Goal: Task Accomplishment & Management: Manage account settings

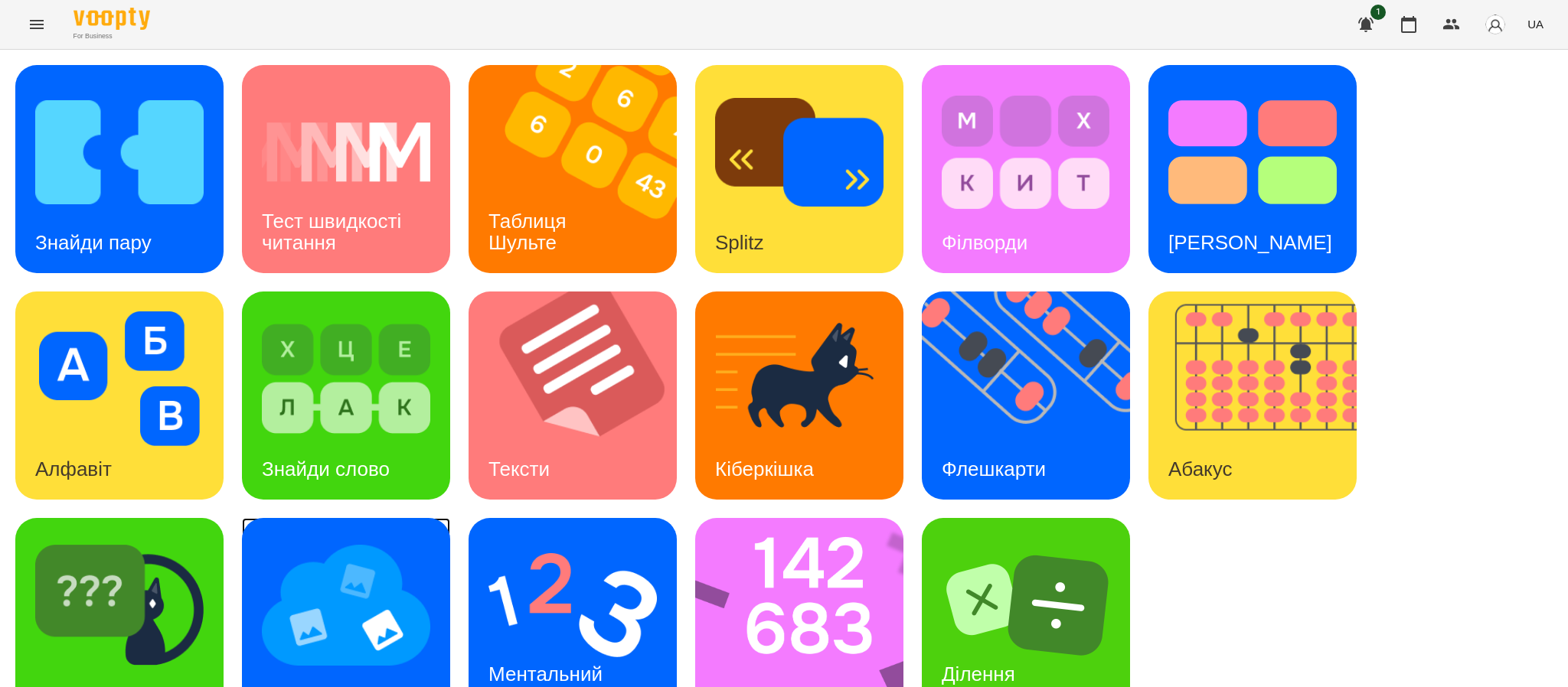
click at [245, 605] on div "Мнемотехніка" at bounding box center [346, 622] width 208 height 208
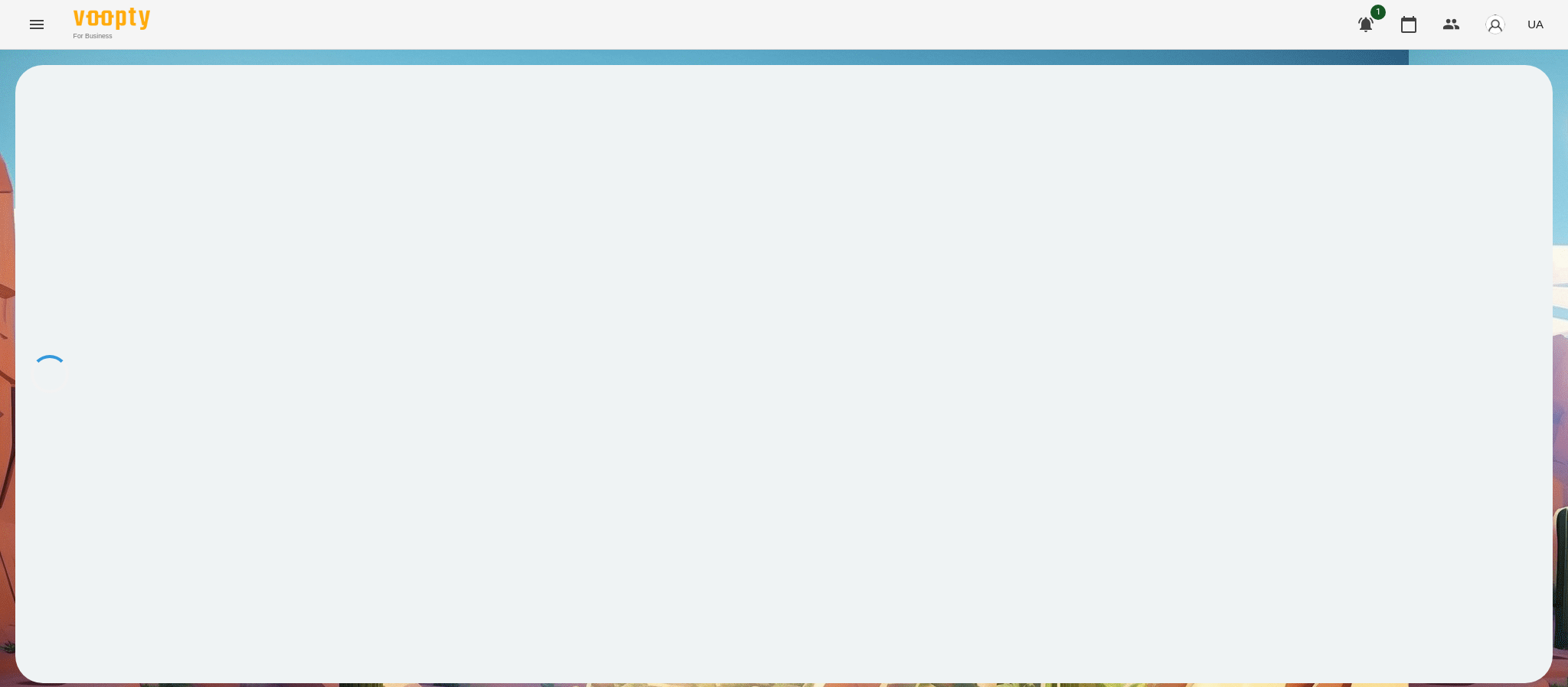
click at [213, 600] on div at bounding box center [784, 373] width 1538 height 618
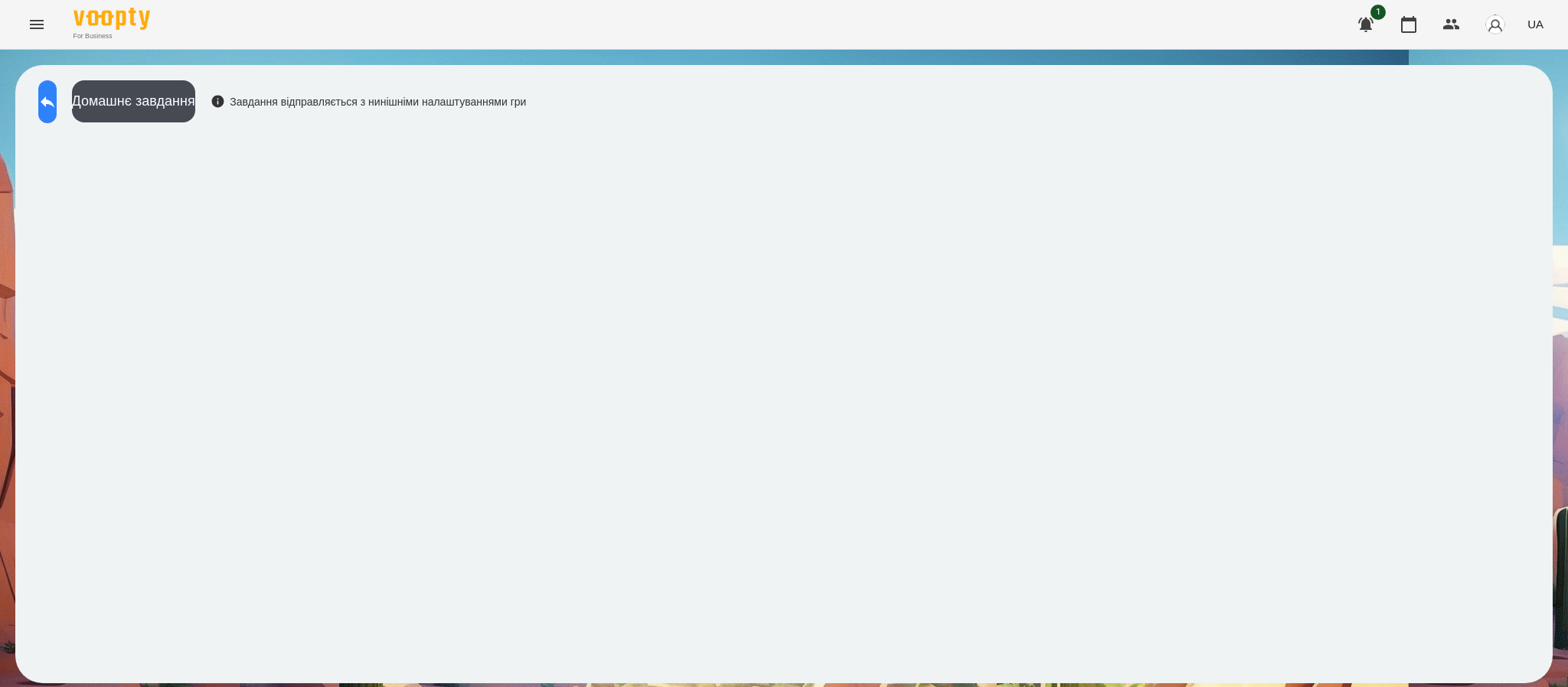
click at [50, 98] on button at bounding box center [47, 102] width 18 height 43
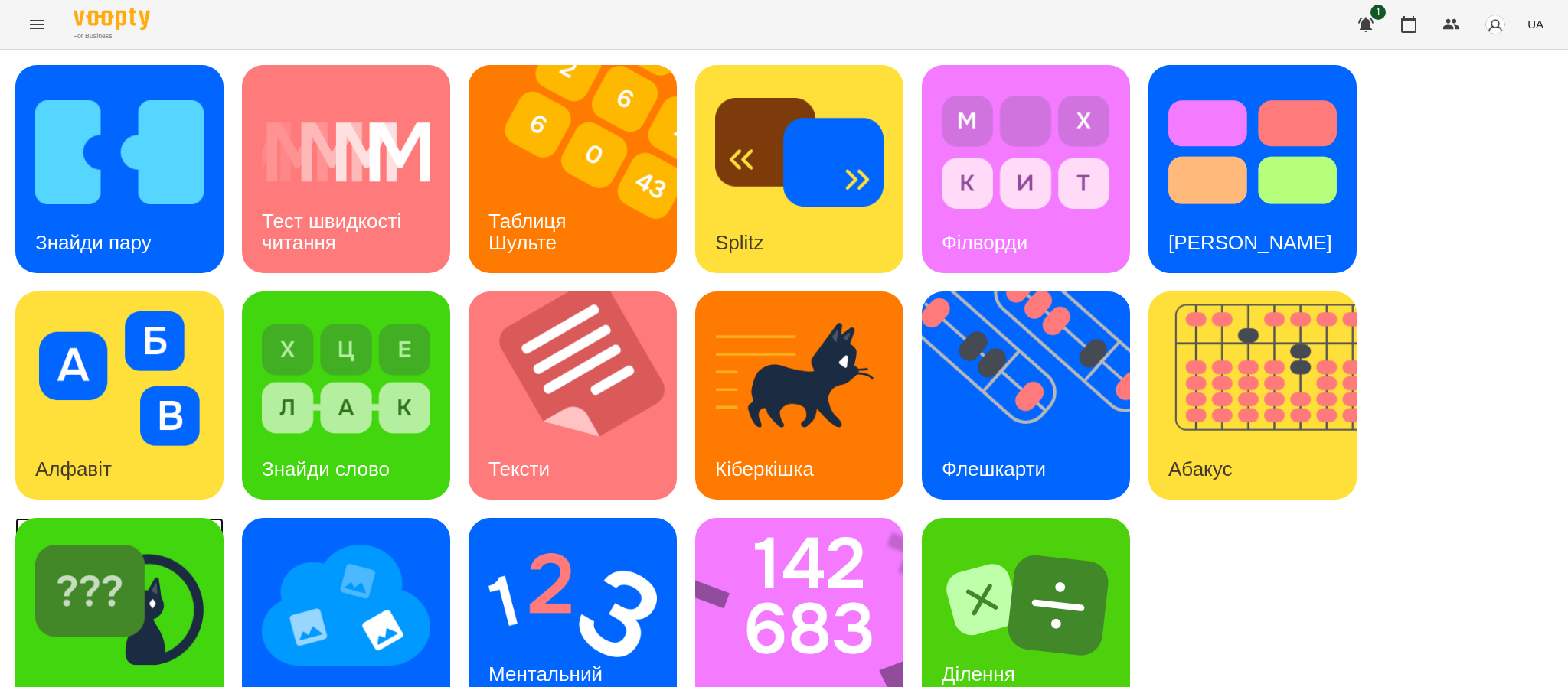
click at [148, 581] on img at bounding box center [119, 605] width 169 height 134
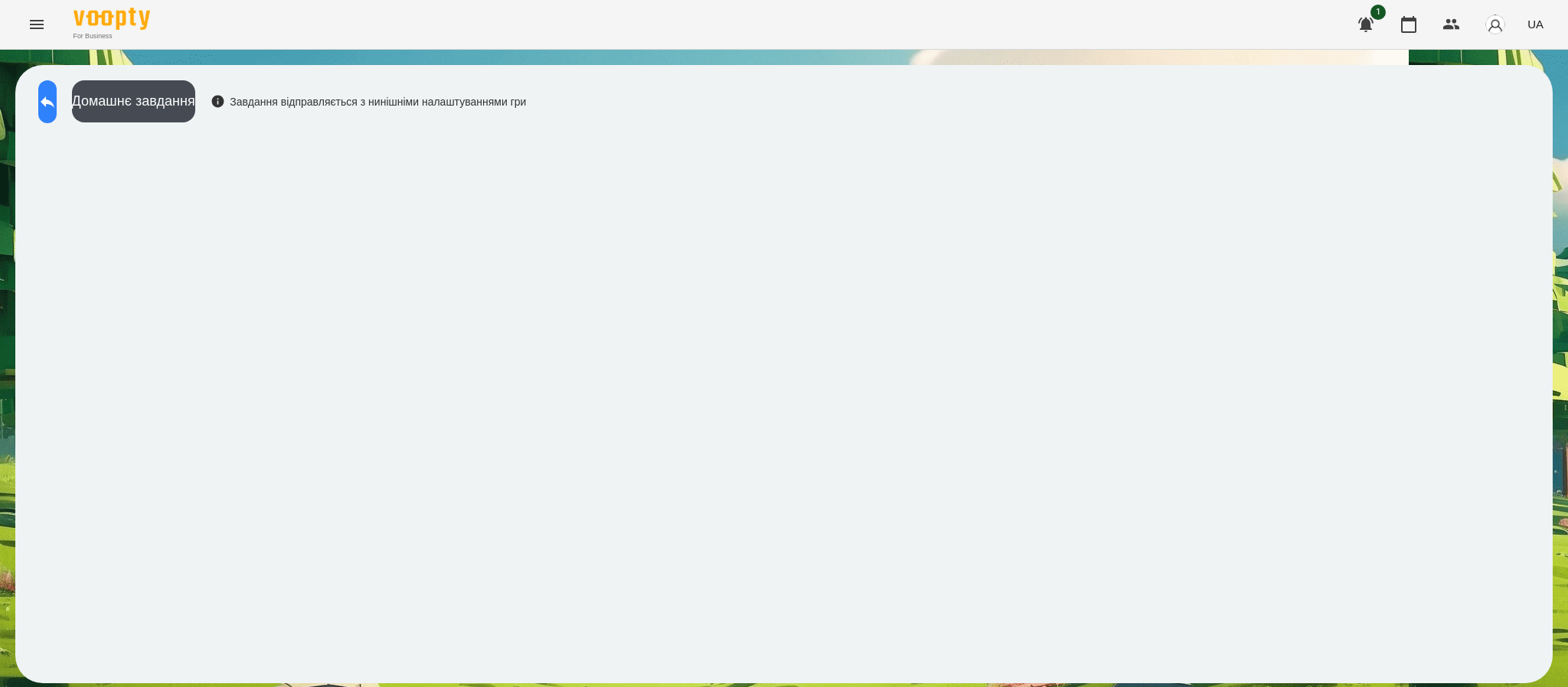
click at [54, 101] on icon at bounding box center [47, 102] width 14 height 11
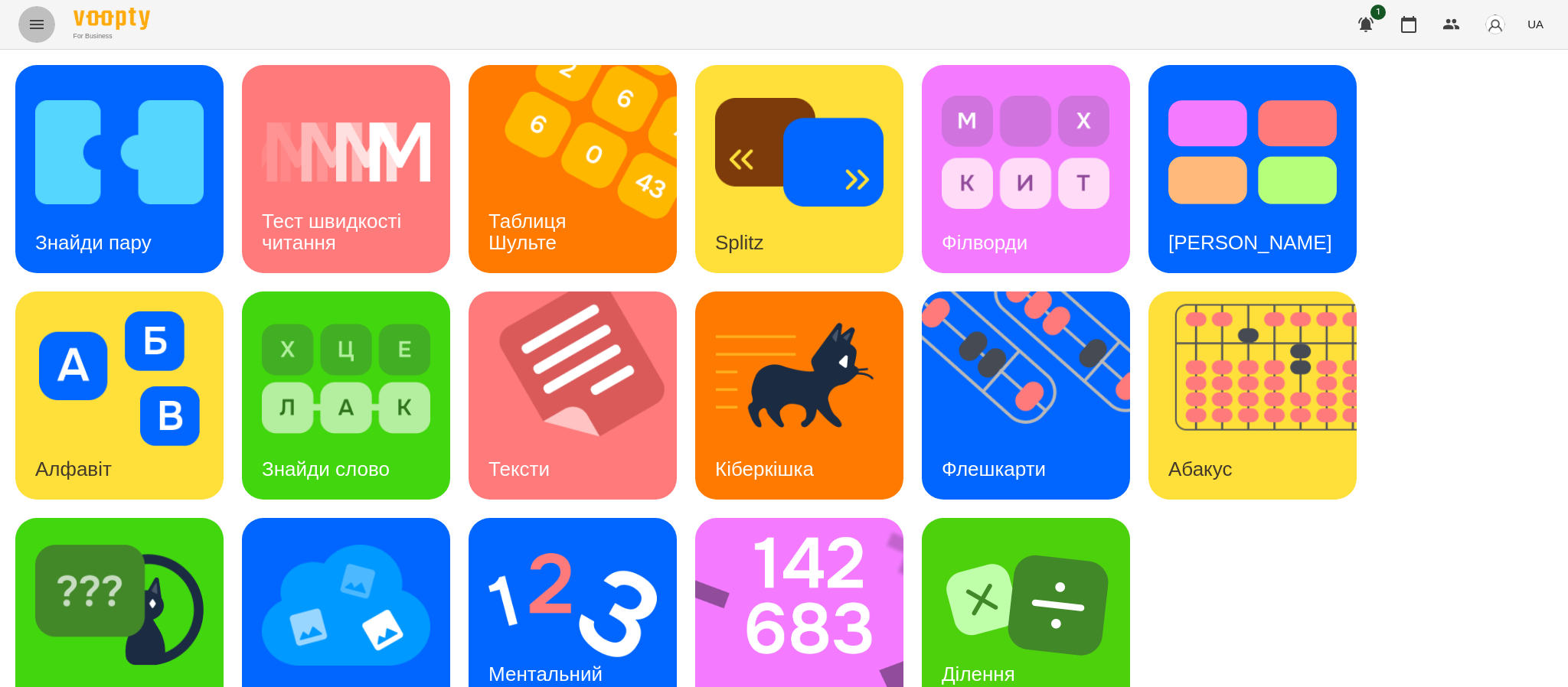
click at [40, 22] on icon "Menu" at bounding box center [36, 24] width 18 height 18
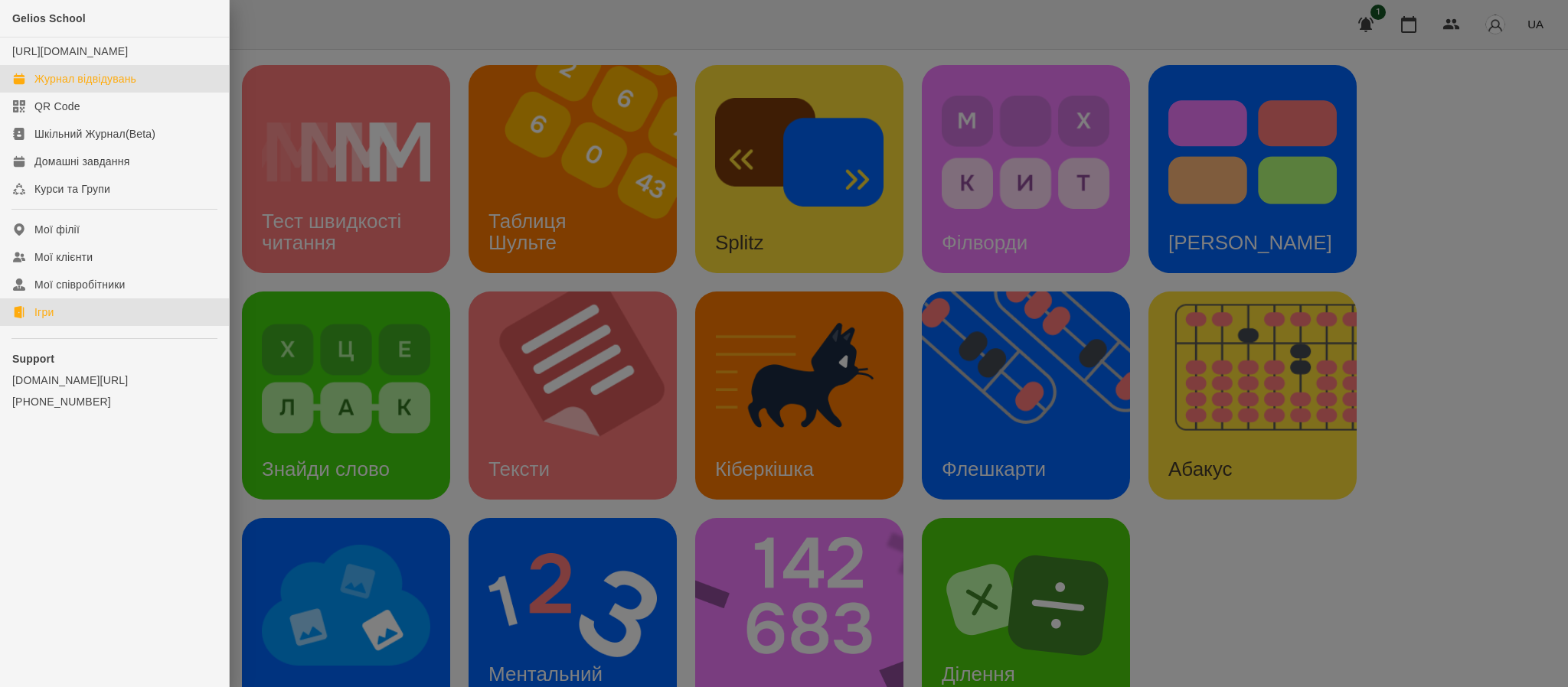
click at [133, 86] on div "Журнал відвідувань" at bounding box center [85, 78] width 102 height 15
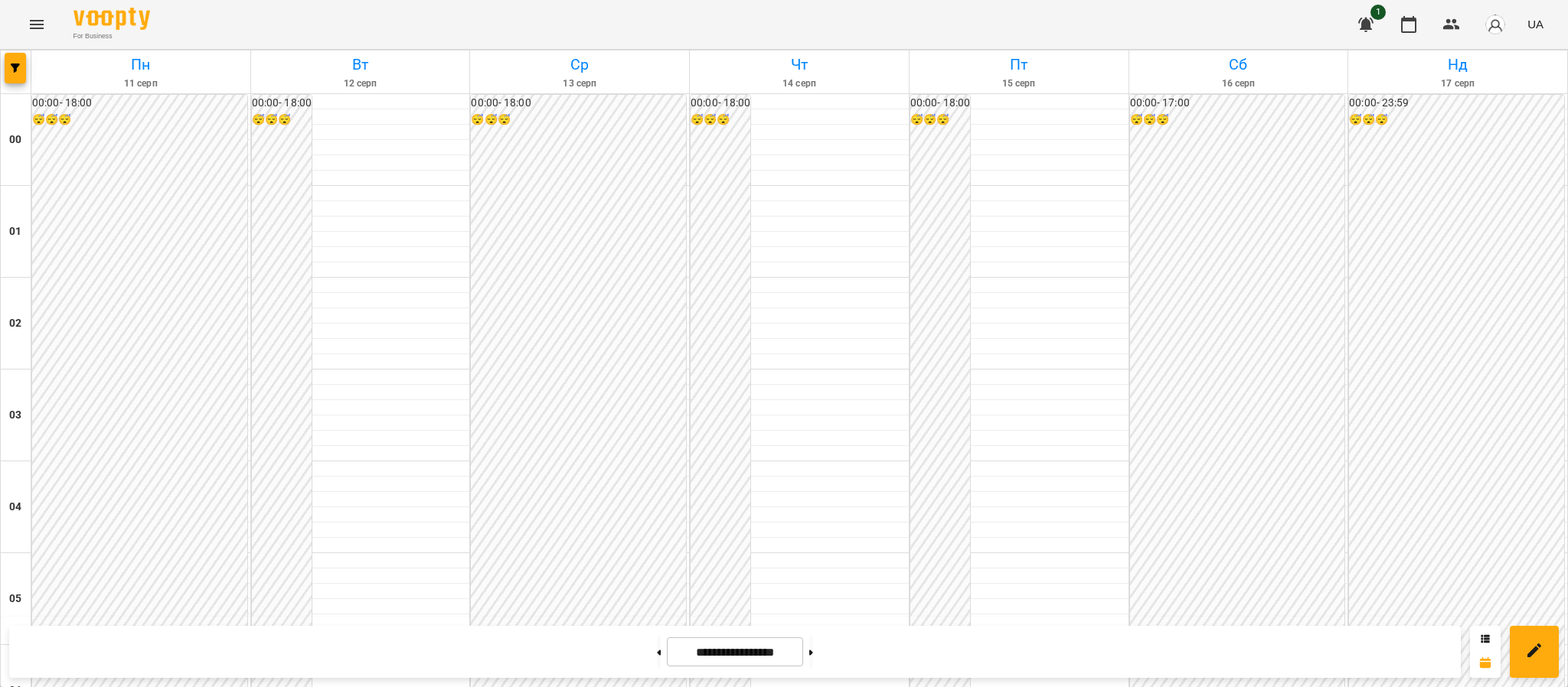
scroll to position [1487, 0]
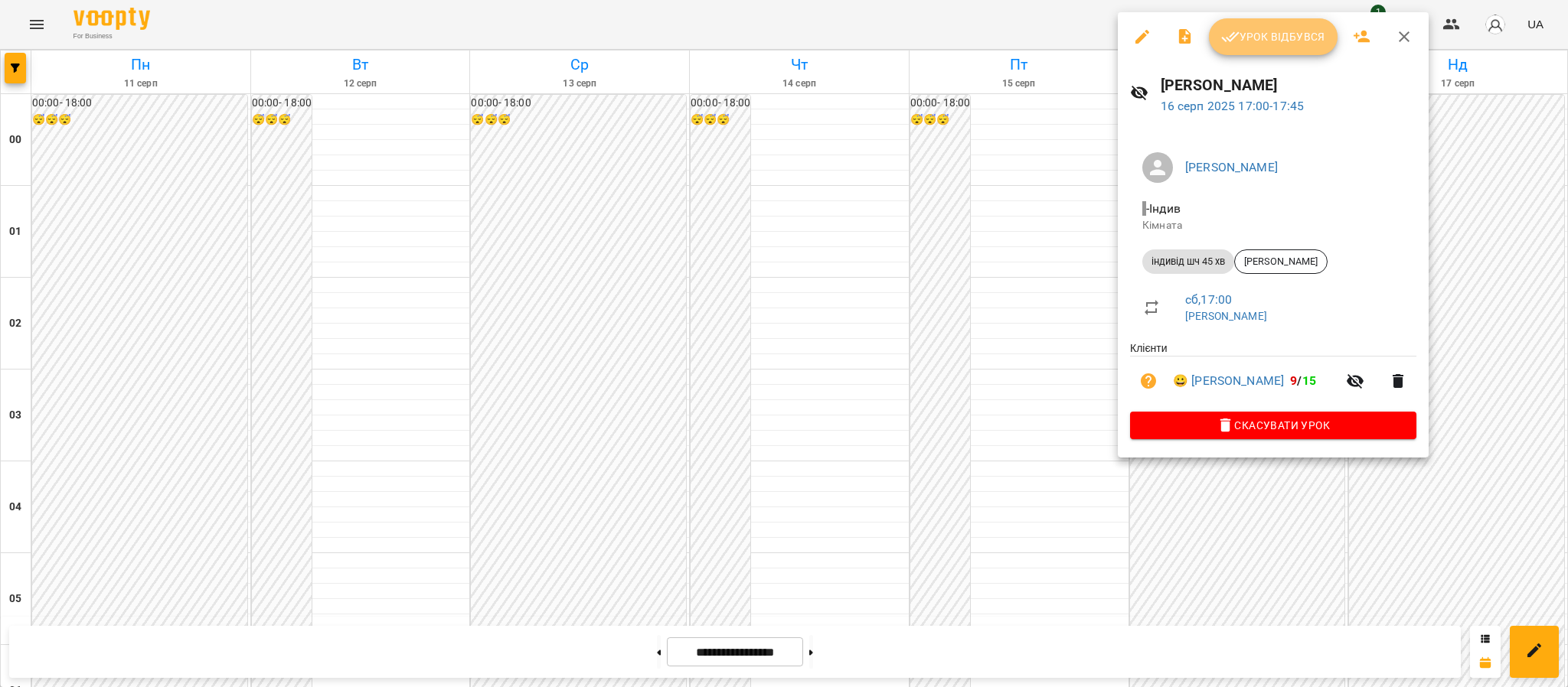
click at [1277, 34] on span "Урок відбувся" at bounding box center [1274, 36] width 104 height 18
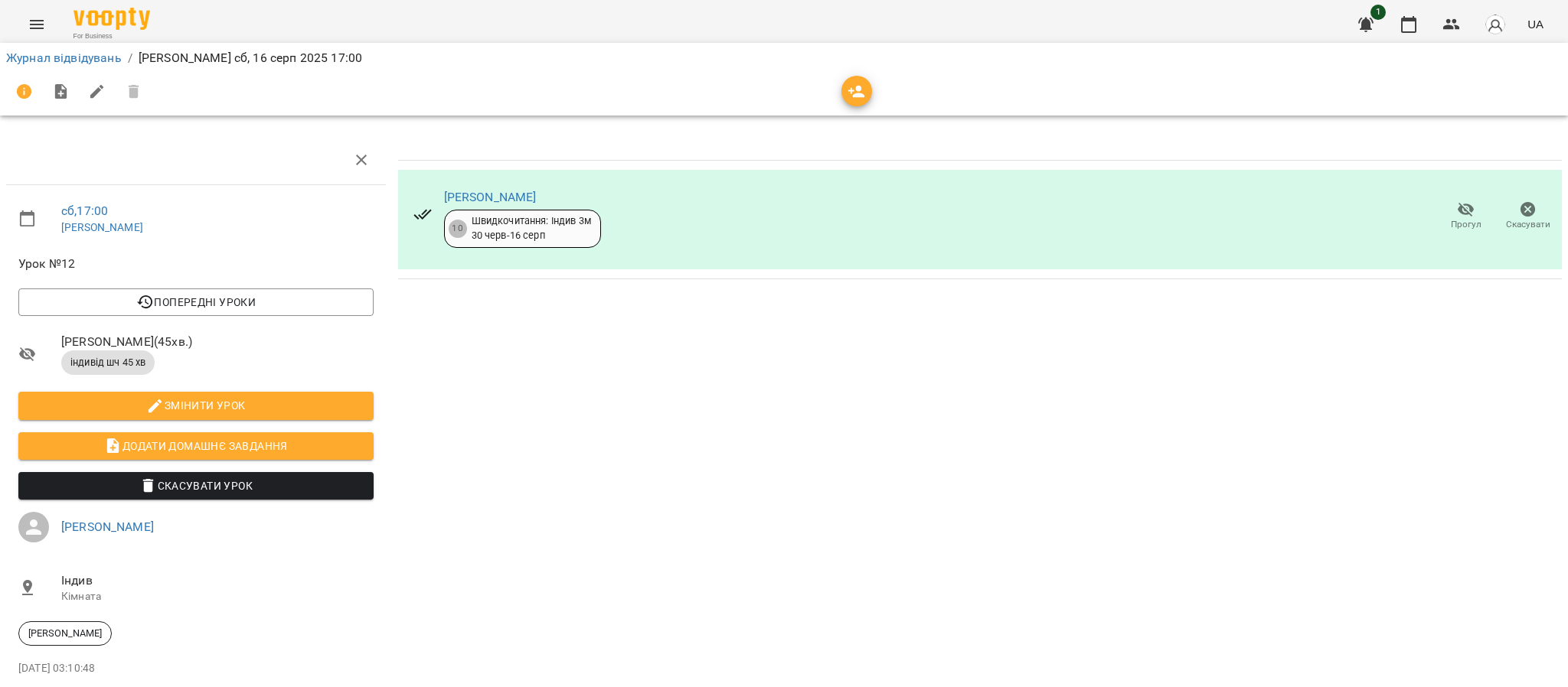
click at [1458, 207] on icon "button" at bounding box center [1466, 210] width 17 height 14
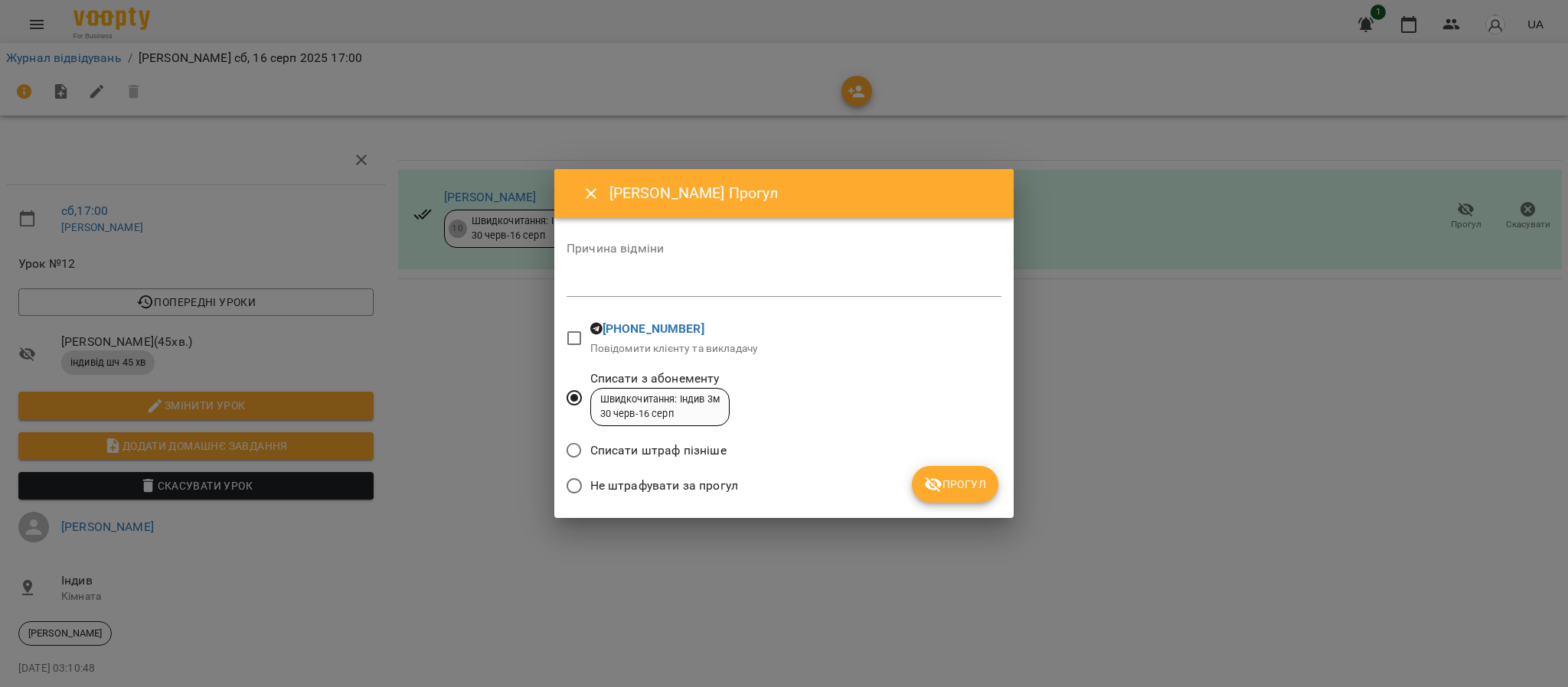
click at [590, 284] on textarea at bounding box center [784, 284] width 435 height 14
type textarea "**********"
click at [945, 489] on span "Прогул" at bounding box center [955, 484] width 62 height 18
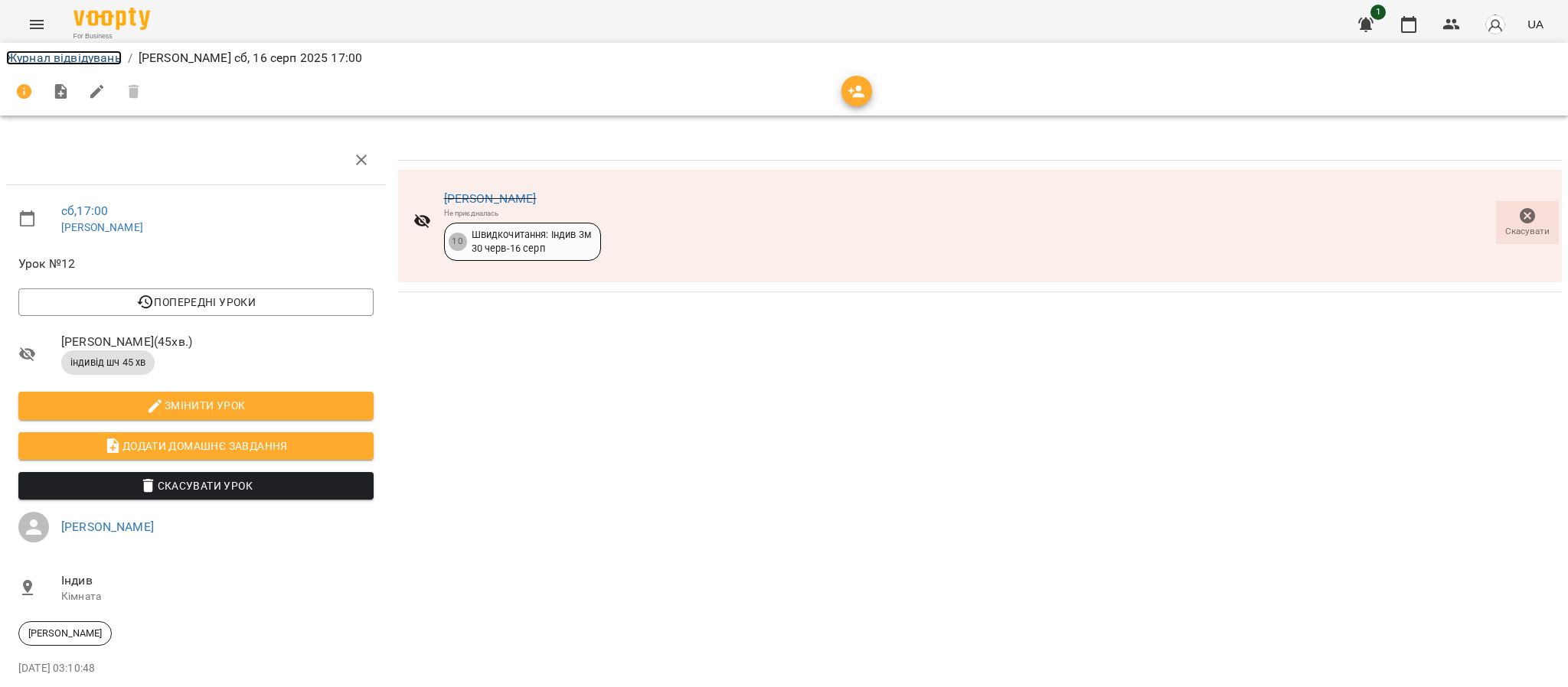
click at [105, 57] on link "Журнал відвідувань" at bounding box center [64, 58] width 116 height 14
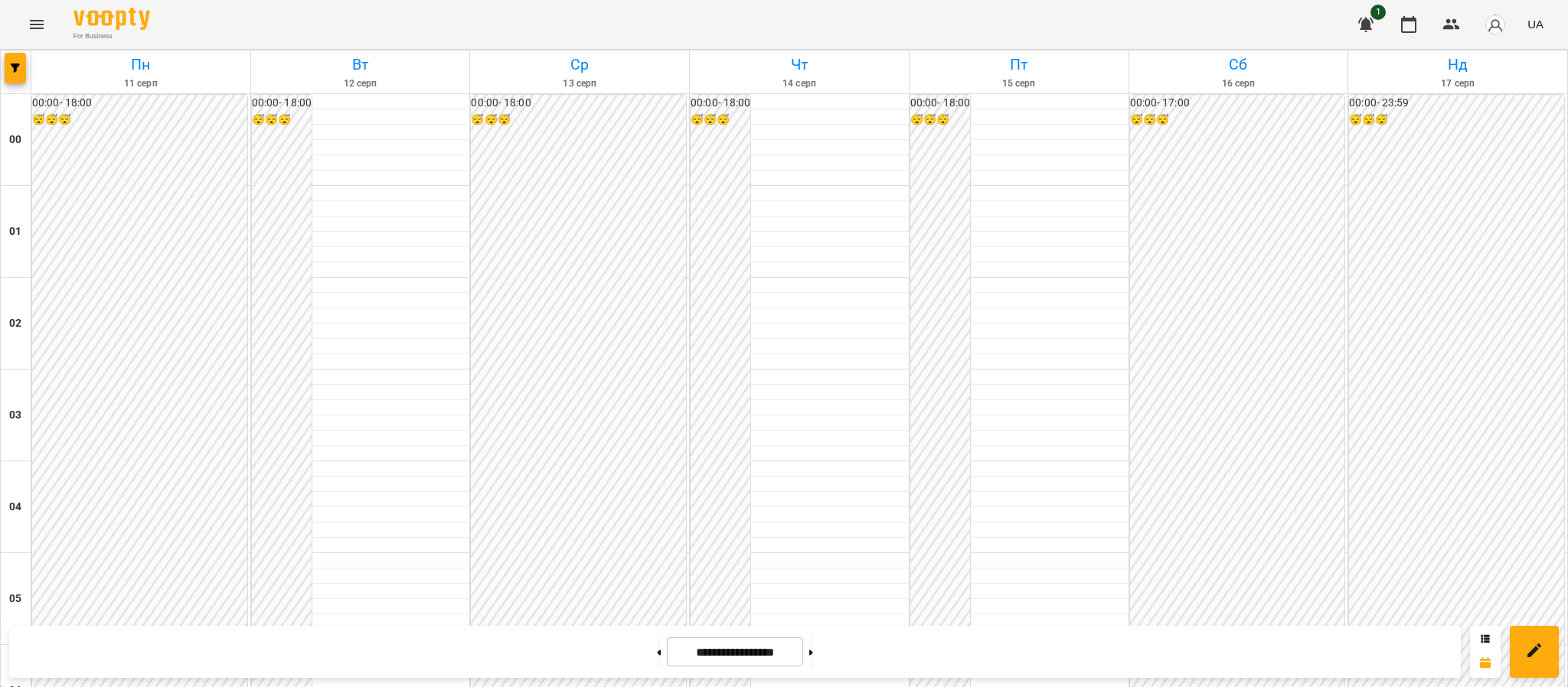
scroll to position [1490, 0]
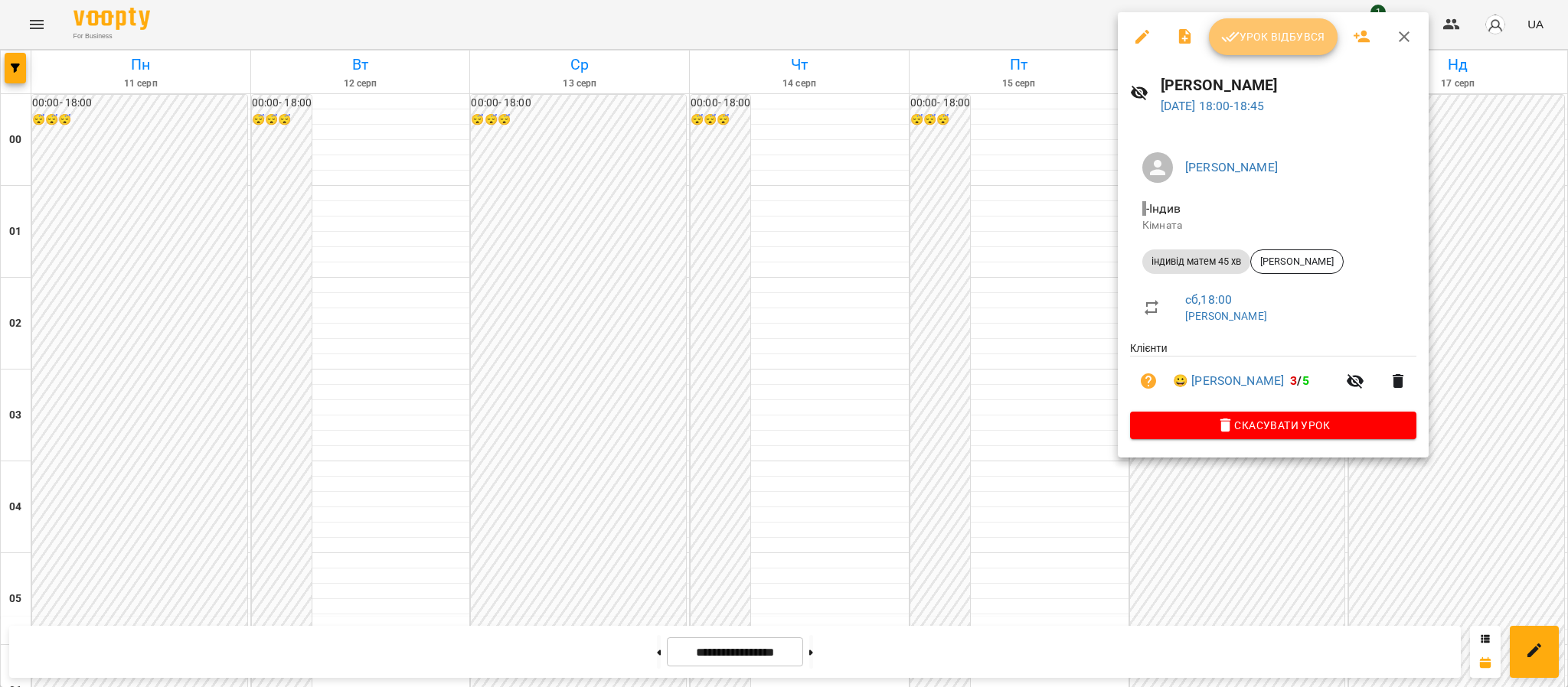
click at [1299, 44] on span "Урок відбувся" at bounding box center [1274, 36] width 104 height 18
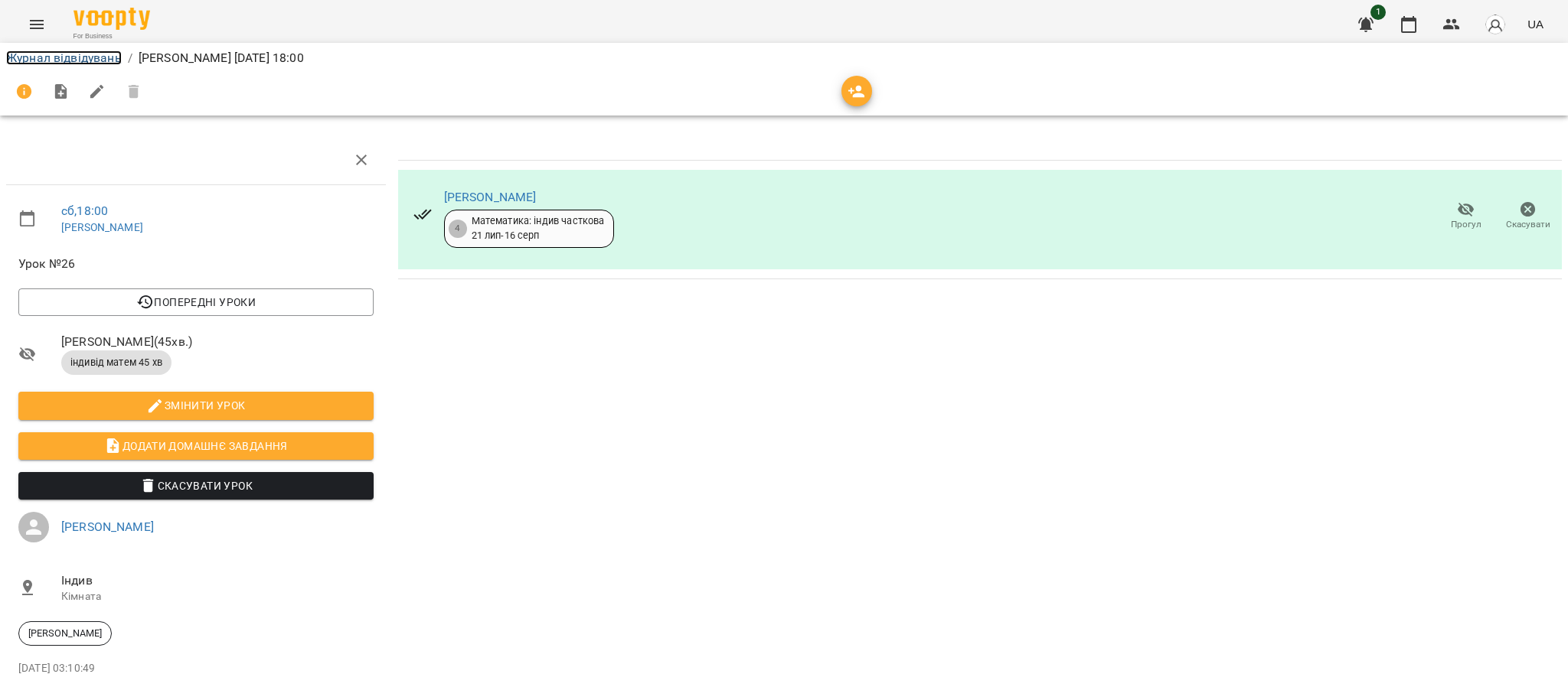
click at [88, 61] on link "Журнал відвідувань" at bounding box center [64, 58] width 116 height 14
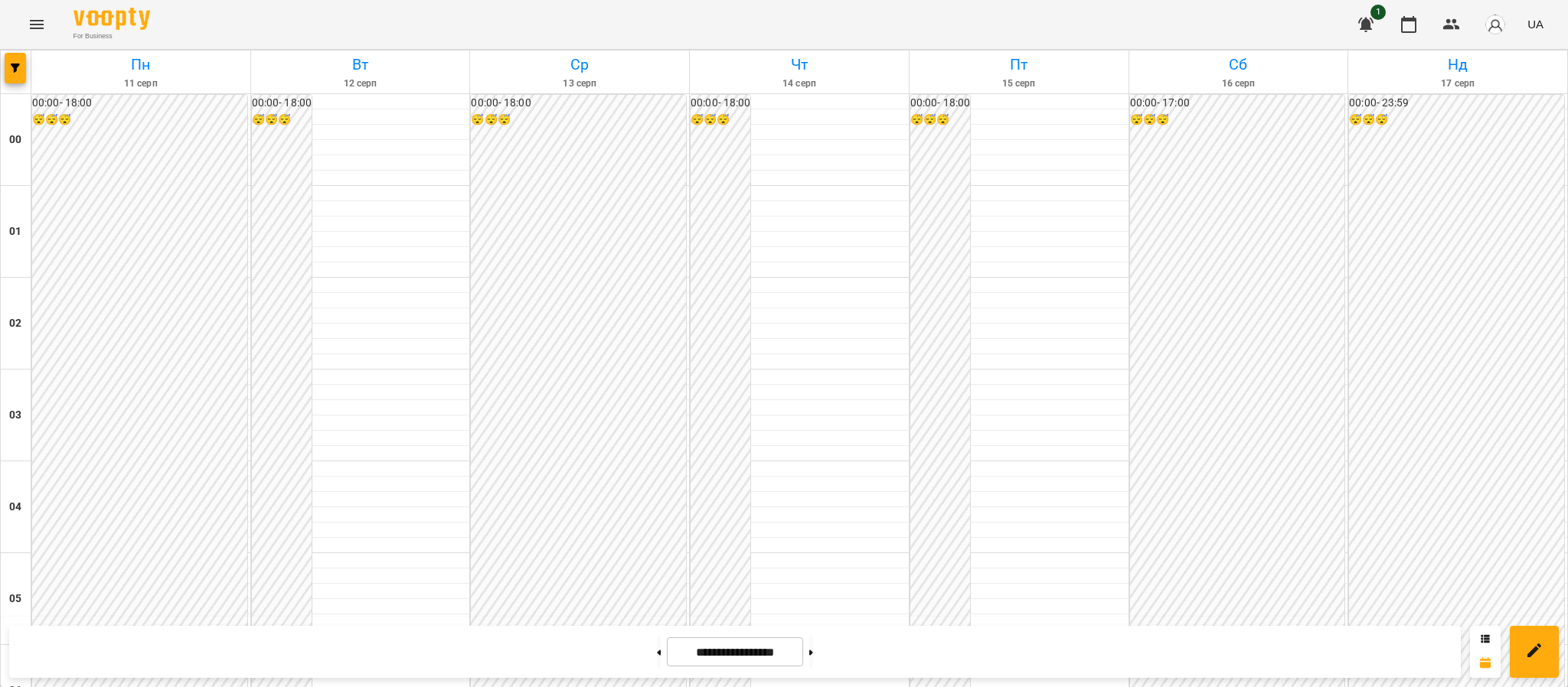
scroll to position [1464, 0]
click at [41, 22] on icon "Menu" at bounding box center [36, 24] width 18 height 18
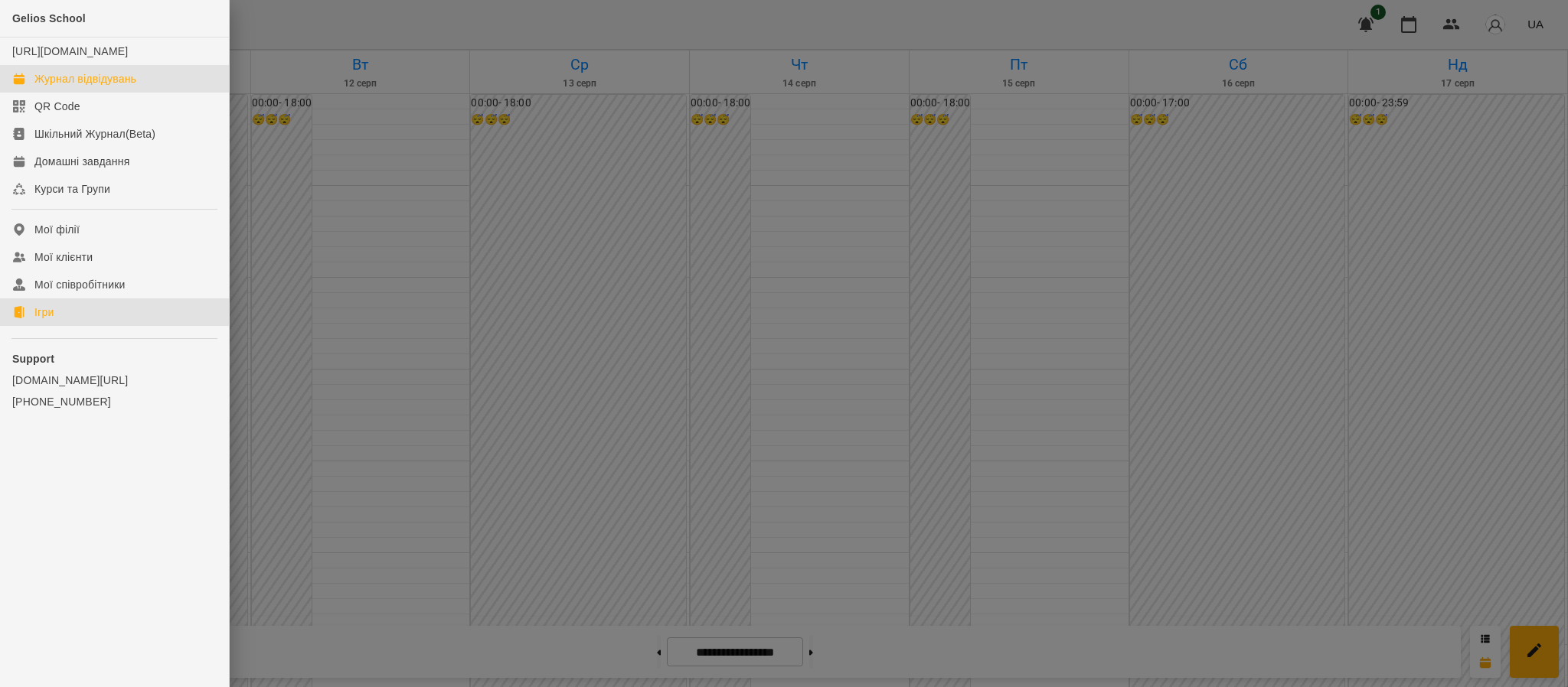
click at [54, 319] on div "Ігри" at bounding box center [44, 312] width 19 height 15
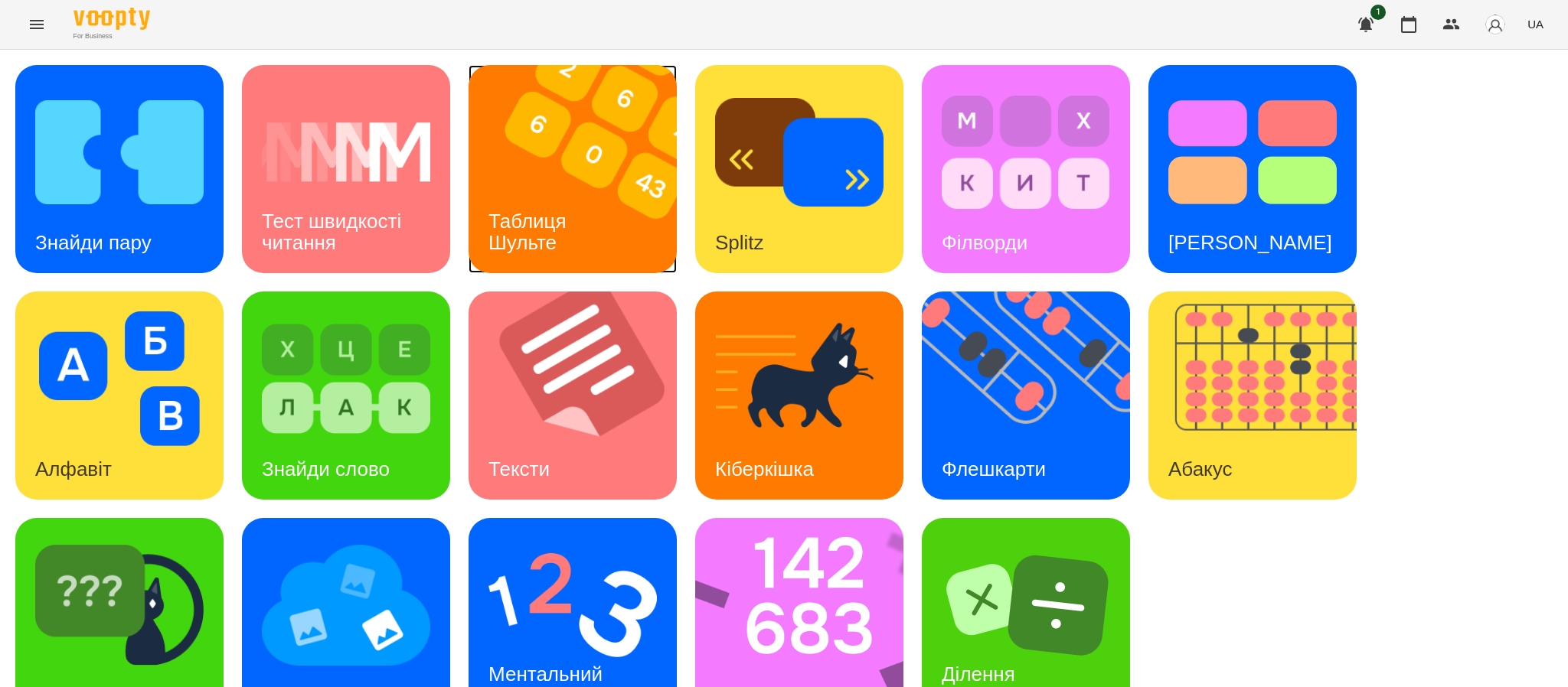
click at [605, 198] on img at bounding box center [582, 169] width 227 height 208
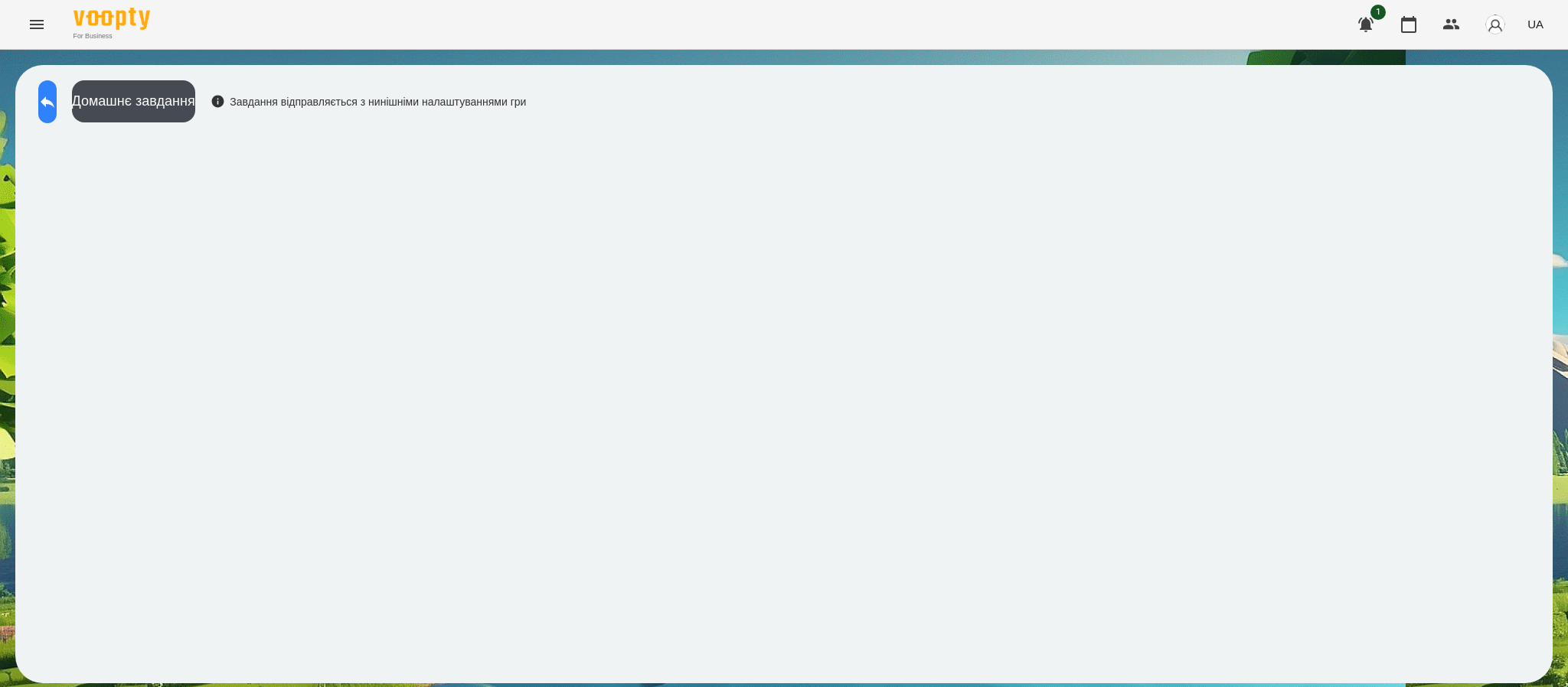
click at [57, 111] on button at bounding box center [47, 102] width 18 height 43
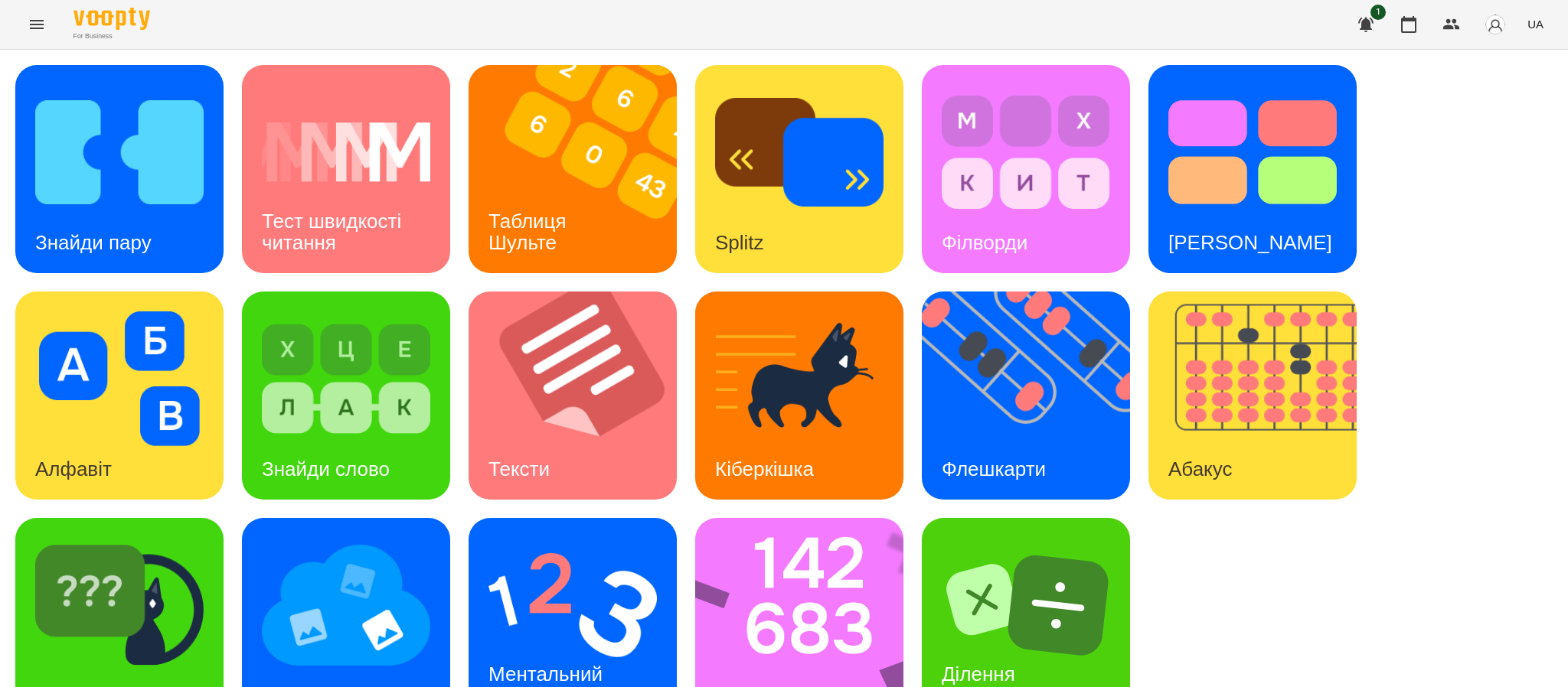
scroll to position [54, 0]
click at [766, 685] on h3 "Стовпці" at bounding box center [750, 696] width 71 height 23
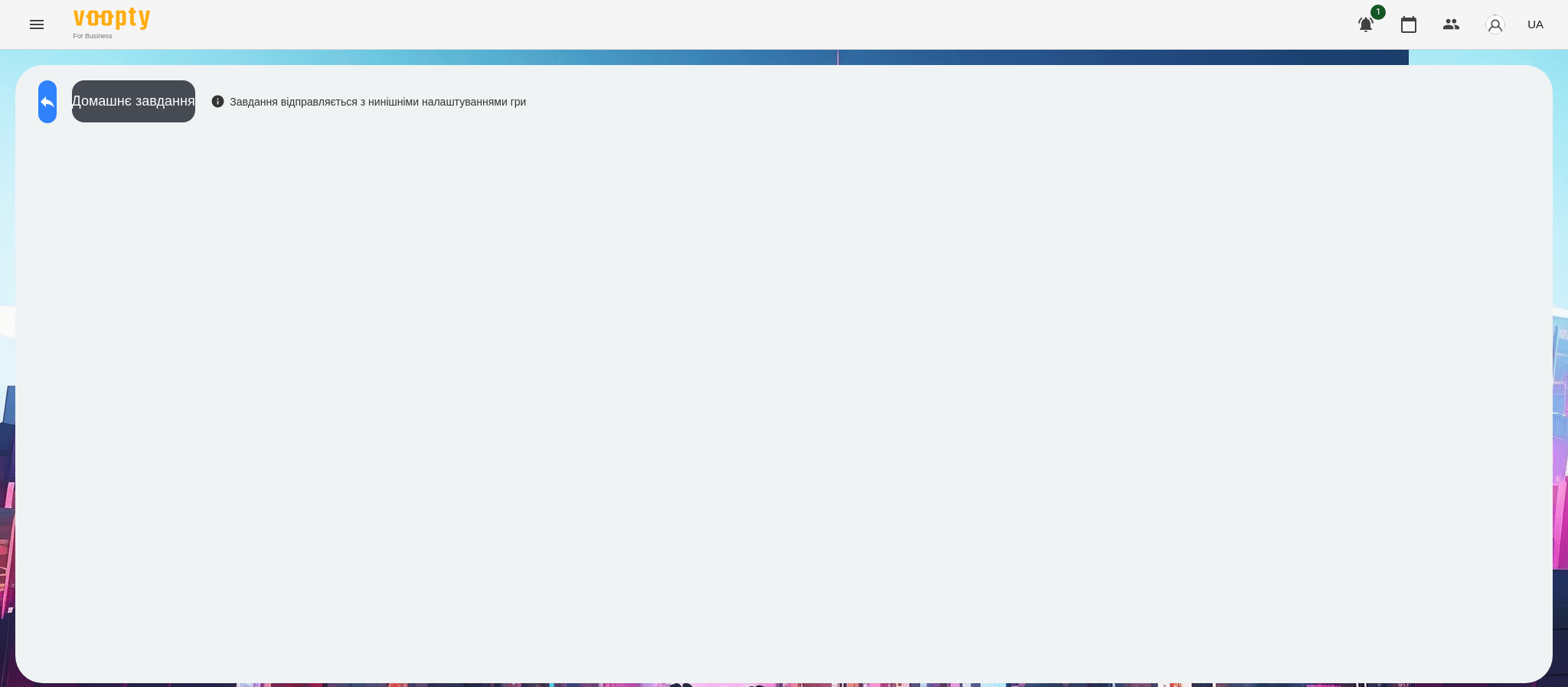
click at [57, 109] on icon at bounding box center [47, 102] width 18 height 18
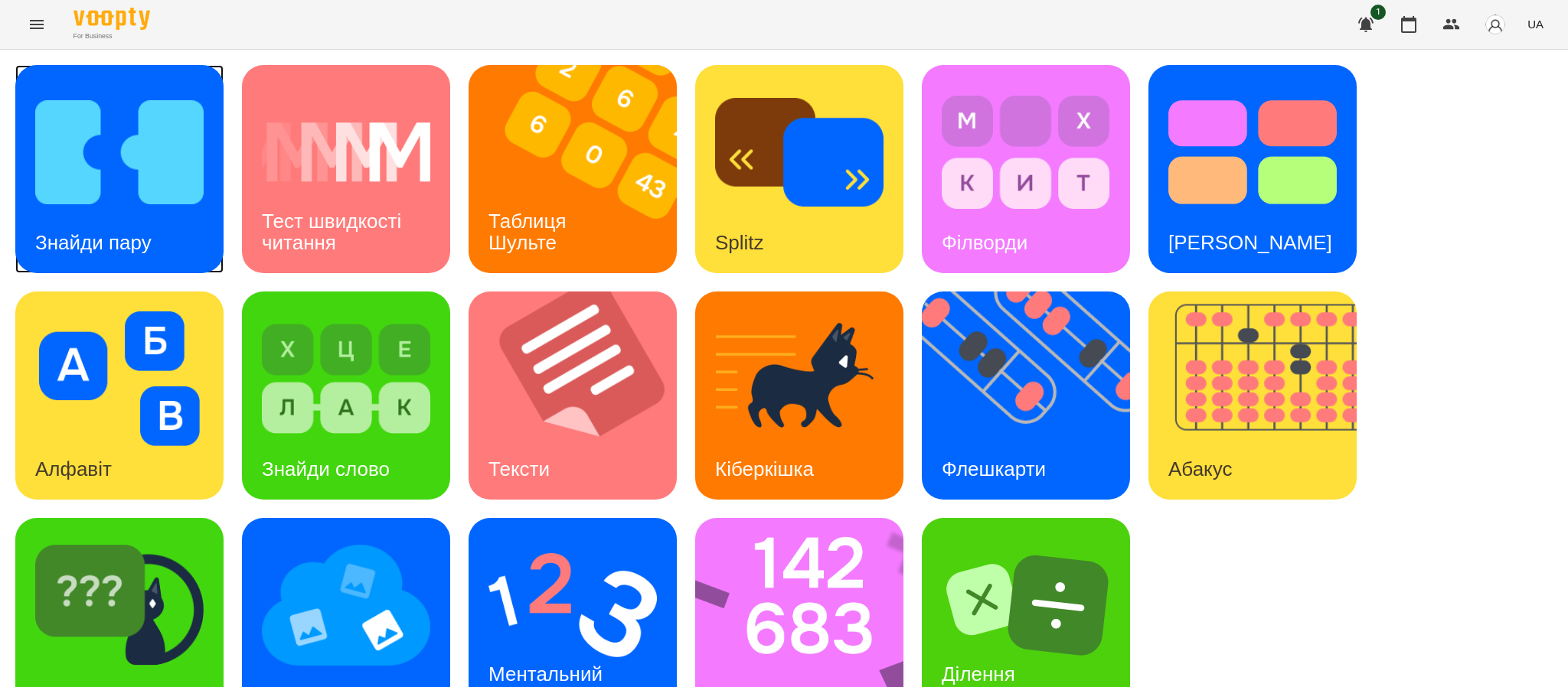
click at [119, 213] on div "Знайди пару" at bounding box center [93, 243] width 156 height 61
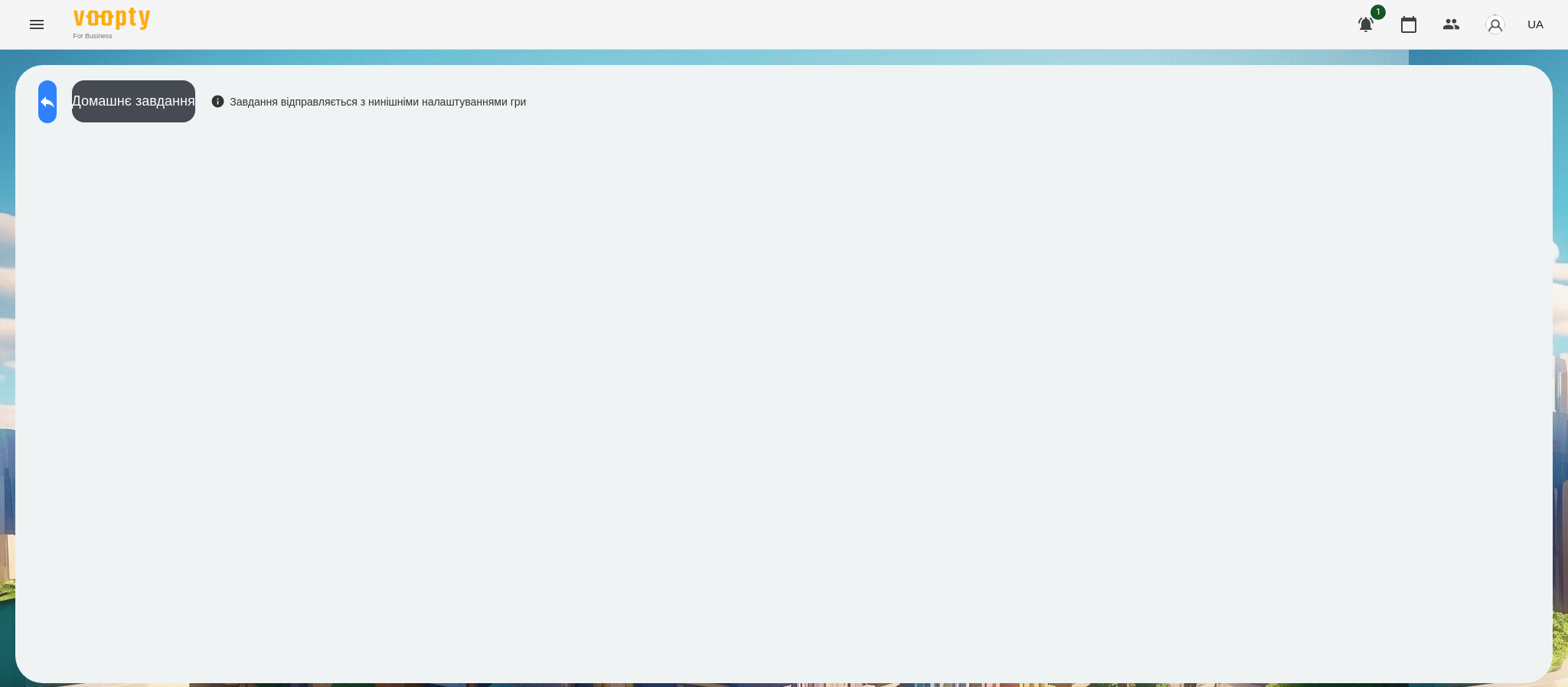
click at [57, 105] on icon at bounding box center [47, 102] width 18 height 18
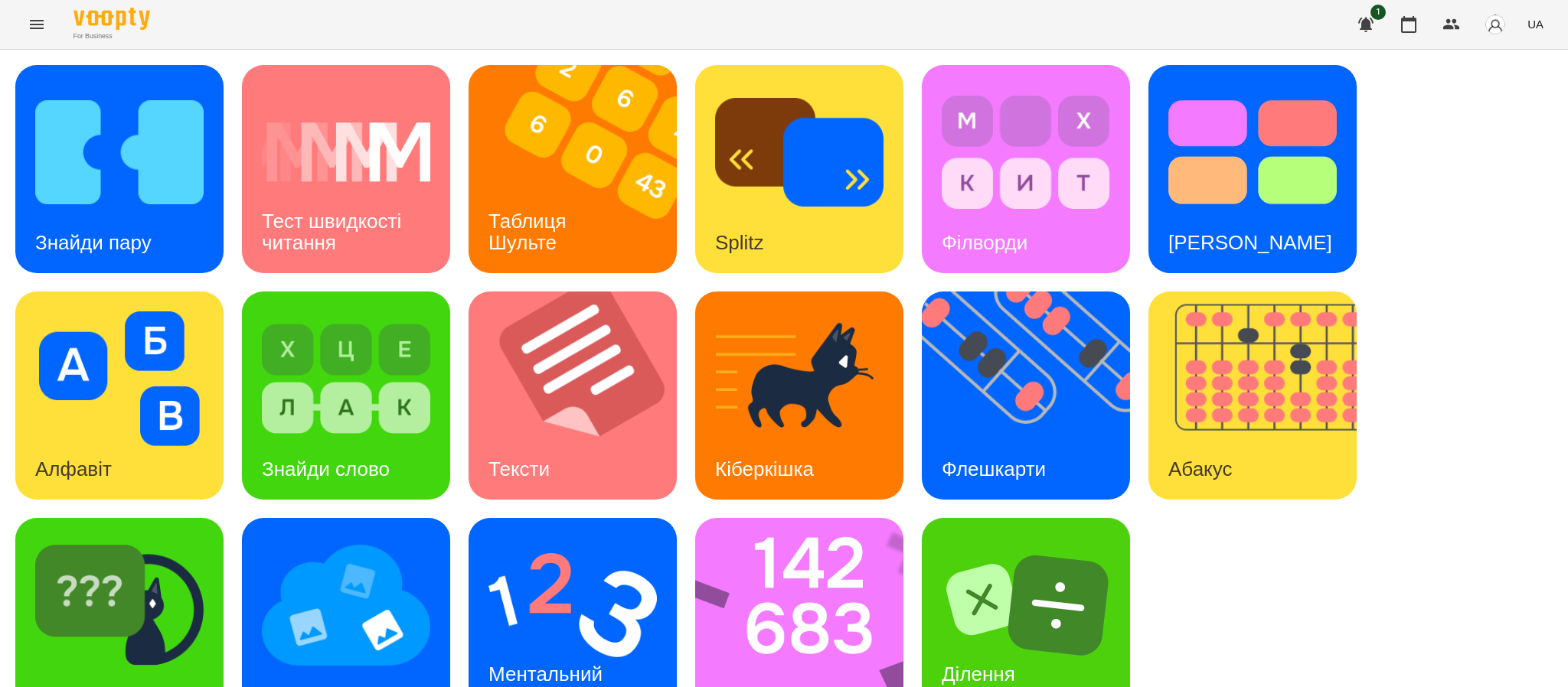
scroll to position [54, 0]
click at [134, 666] on div "[PERSON_NAME]" at bounding box center [117, 697] width 204 height 61
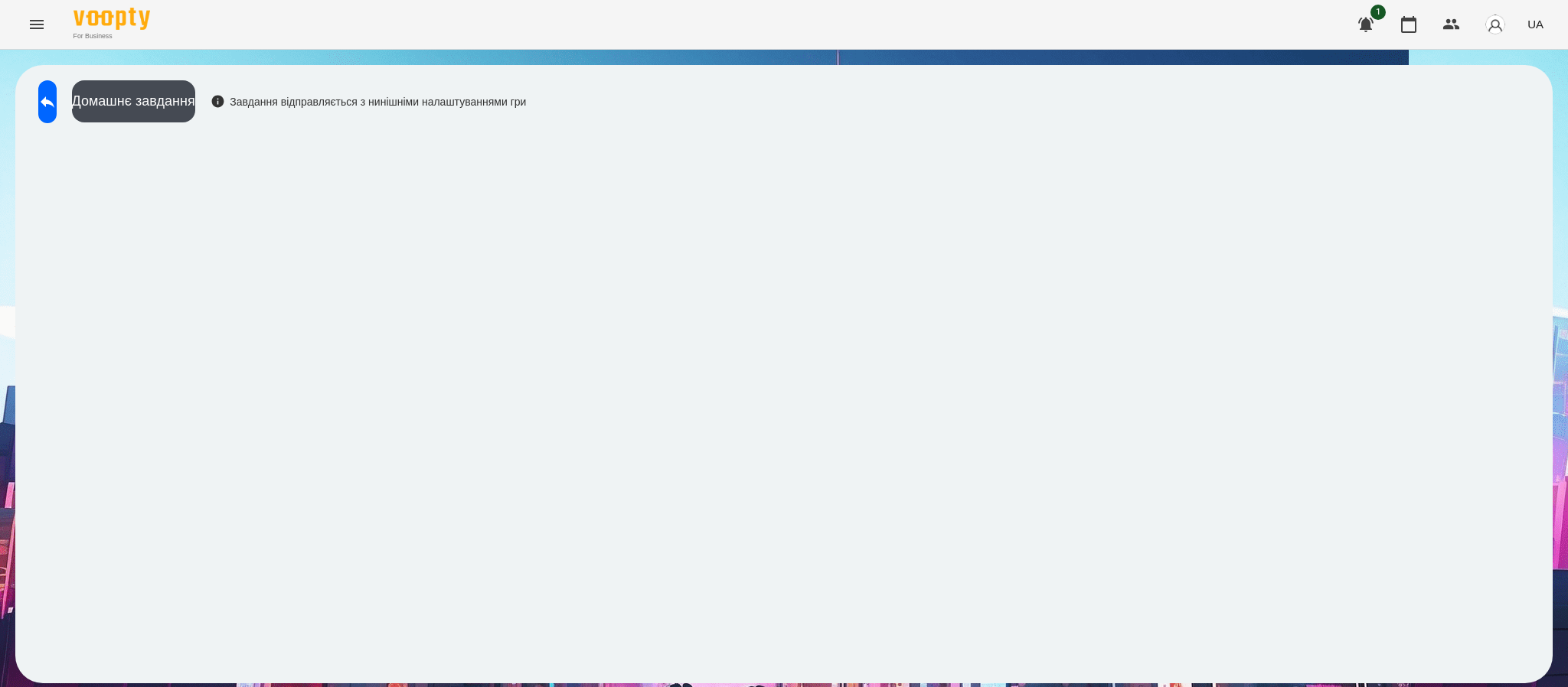
click at [1538, 22] on span "UA" at bounding box center [1535, 24] width 16 height 16
click at [1501, 55] on div "English" at bounding box center [1507, 58] width 78 height 27
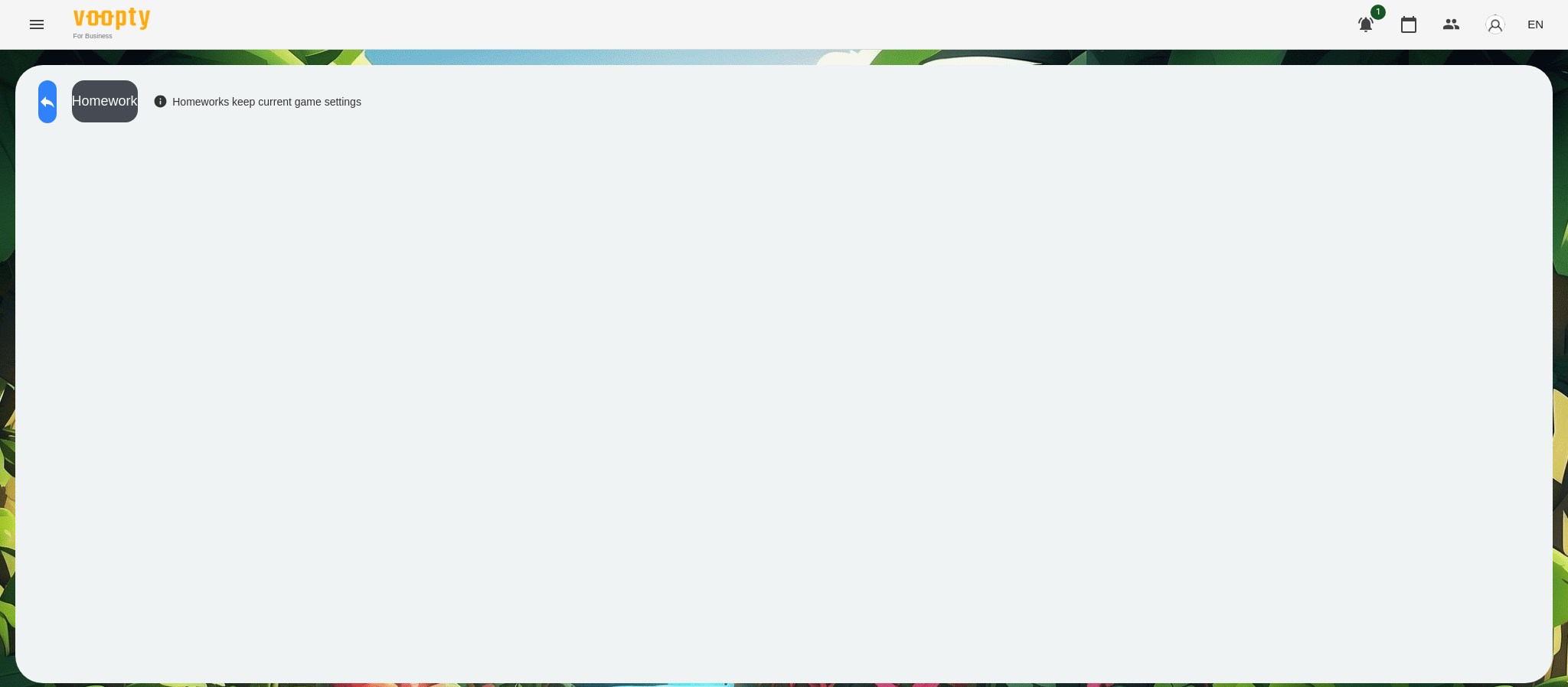
click at [57, 102] on icon at bounding box center [47, 102] width 18 height 18
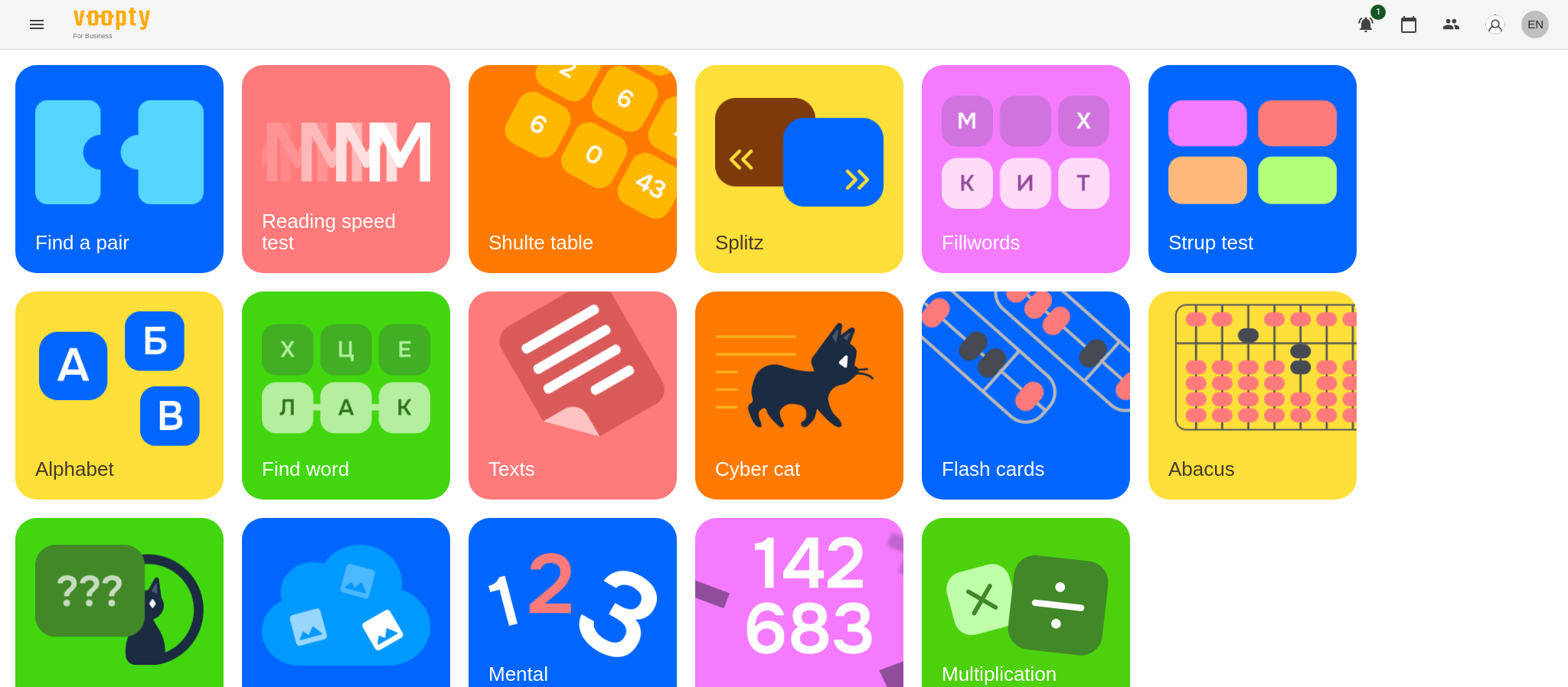
click at [1536, 23] on span "EN" at bounding box center [1535, 24] width 16 height 16
click at [1492, 82] on div "Українська" at bounding box center [1507, 86] width 78 height 27
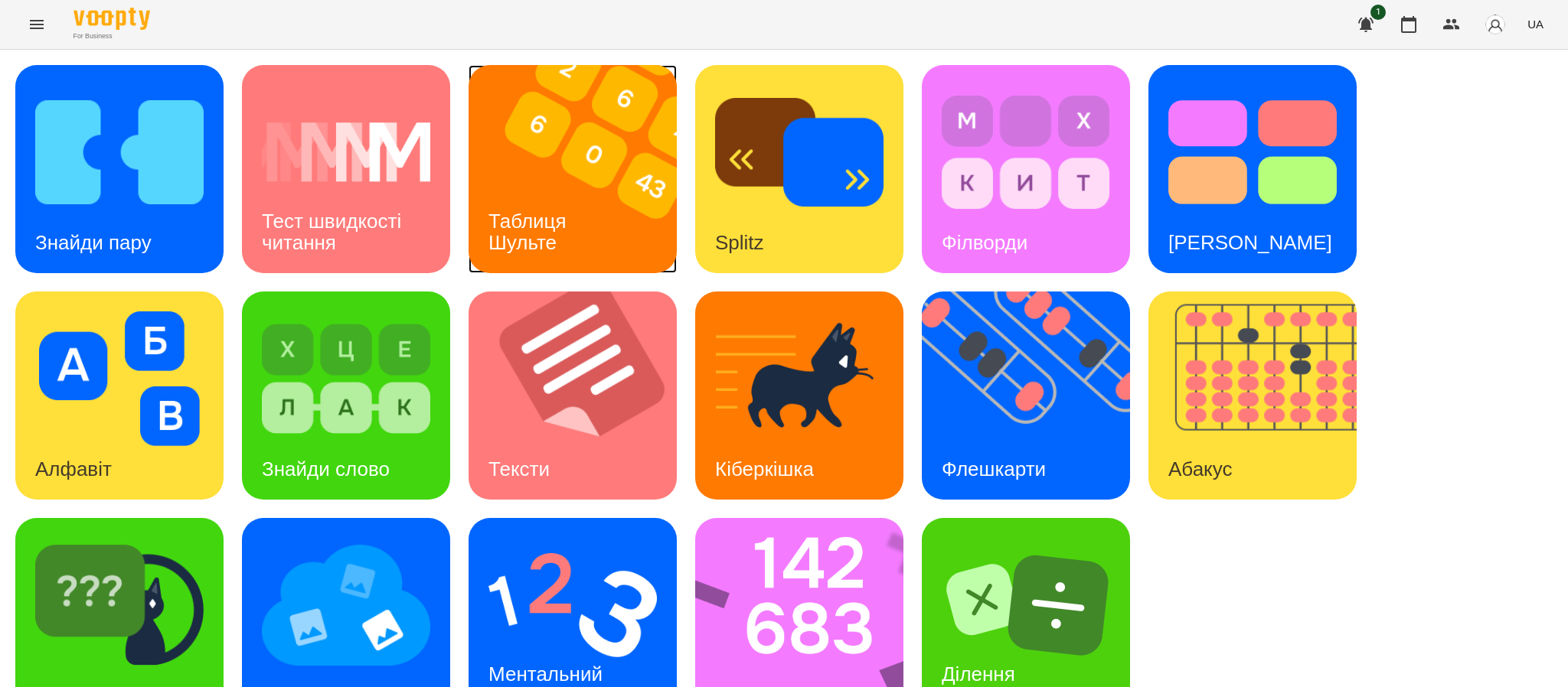
click at [590, 208] on div "Таблиця Шульте" at bounding box center [530, 232] width 123 height 82
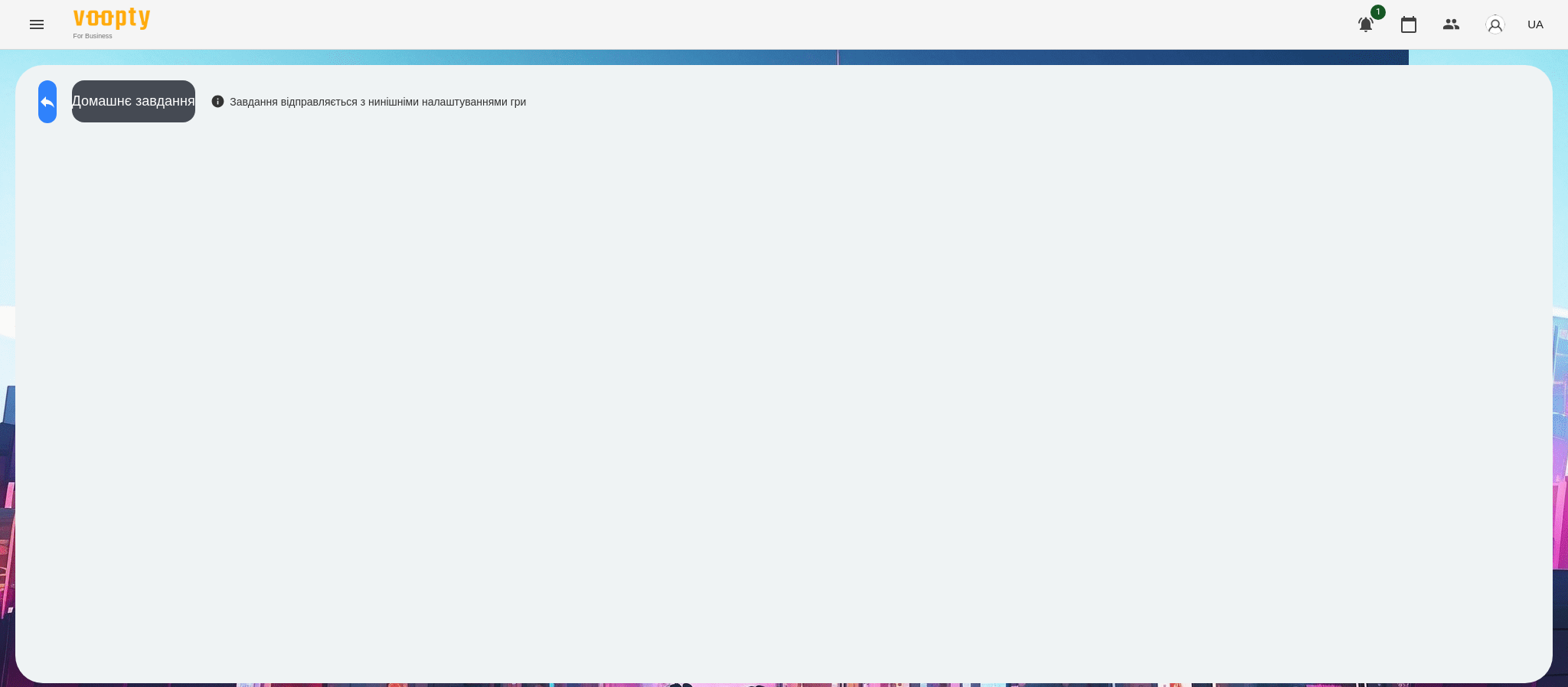
click at [56, 100] on icon at bounding box center [47, 102] width 18 height 18
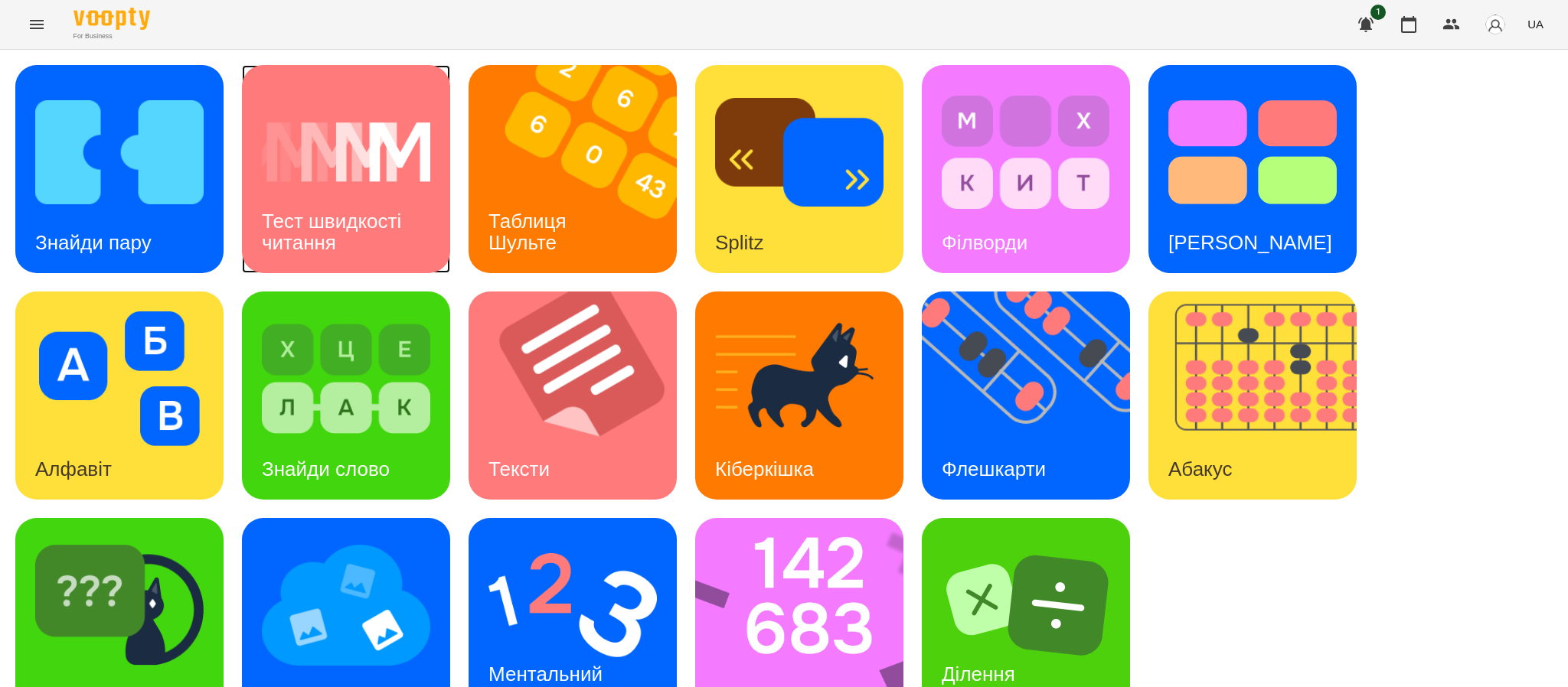
click at [339, 219] on h3 "Тест швидкості читання" at bounding box center [334, 231] width 145 height 44
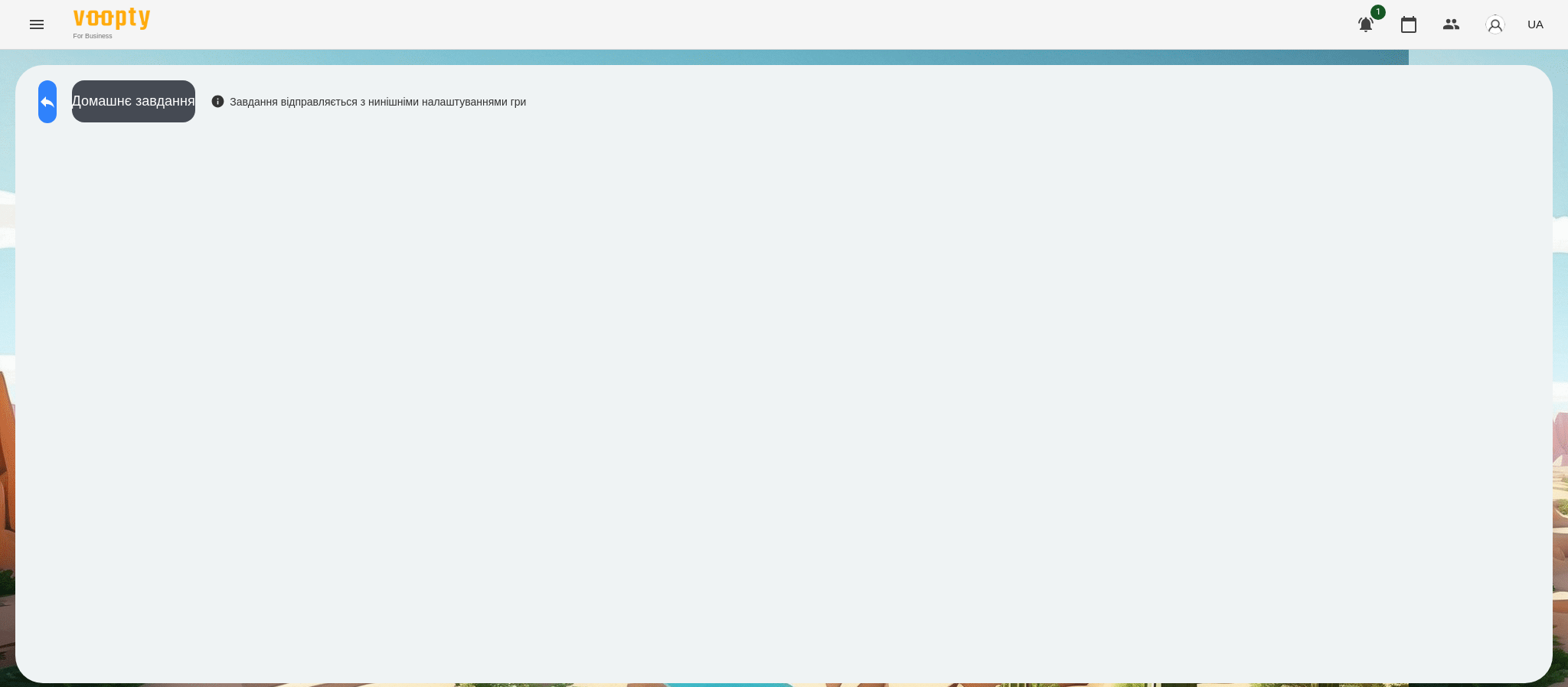
click at [54, 101] on icon at bounding box center [47, 102] width 18 height 18
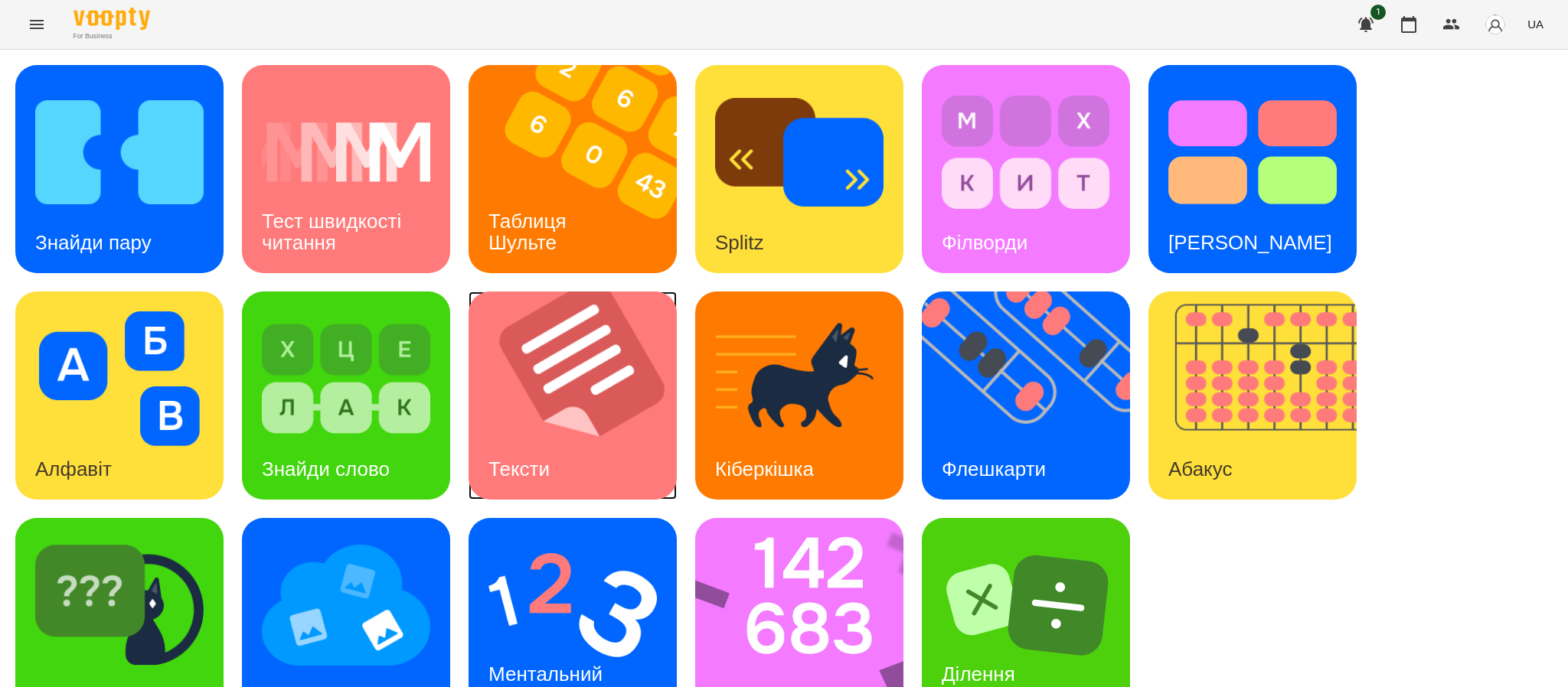
click at [562, 457] on div "Тексти" at bounding box center [519, 469] width 101 height 61
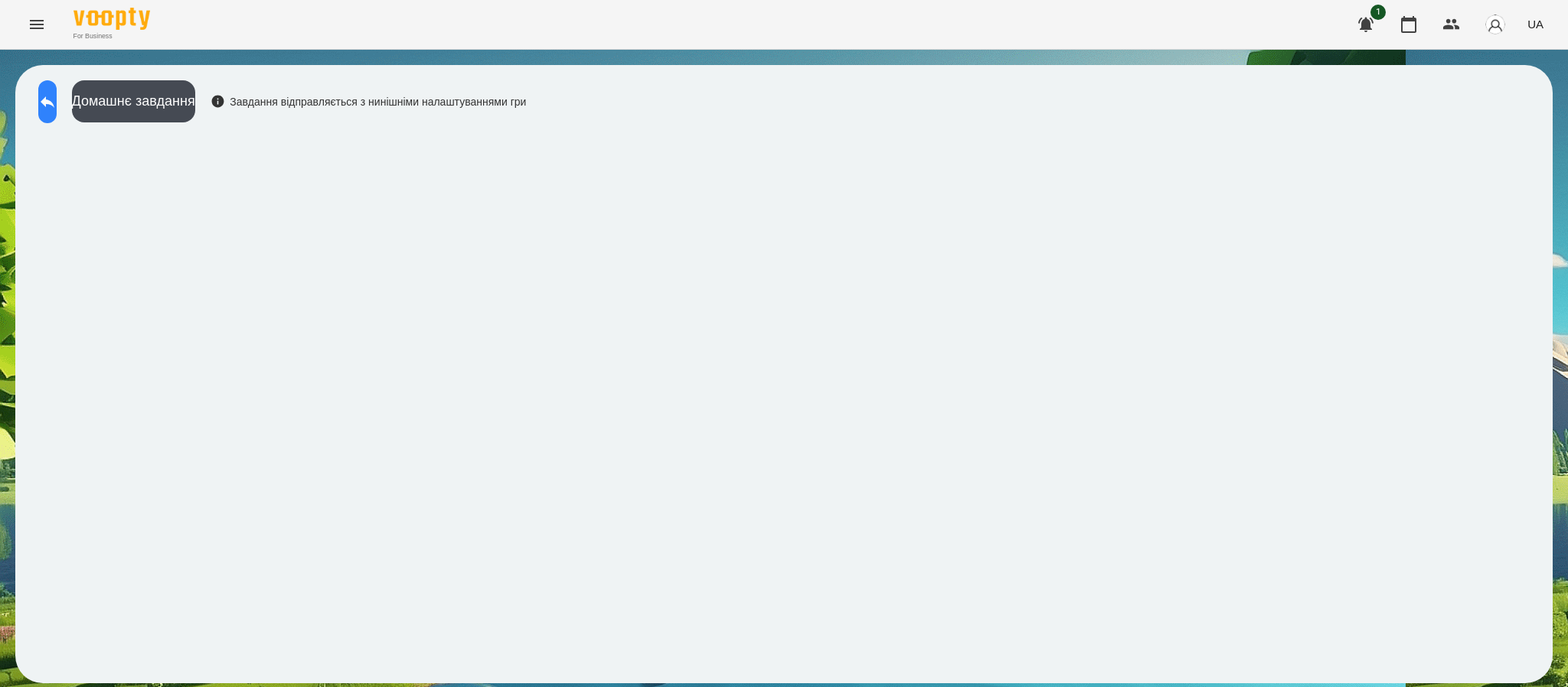
click at [54, 104] on icon at bounding box center [47, 102] width 14 height 11
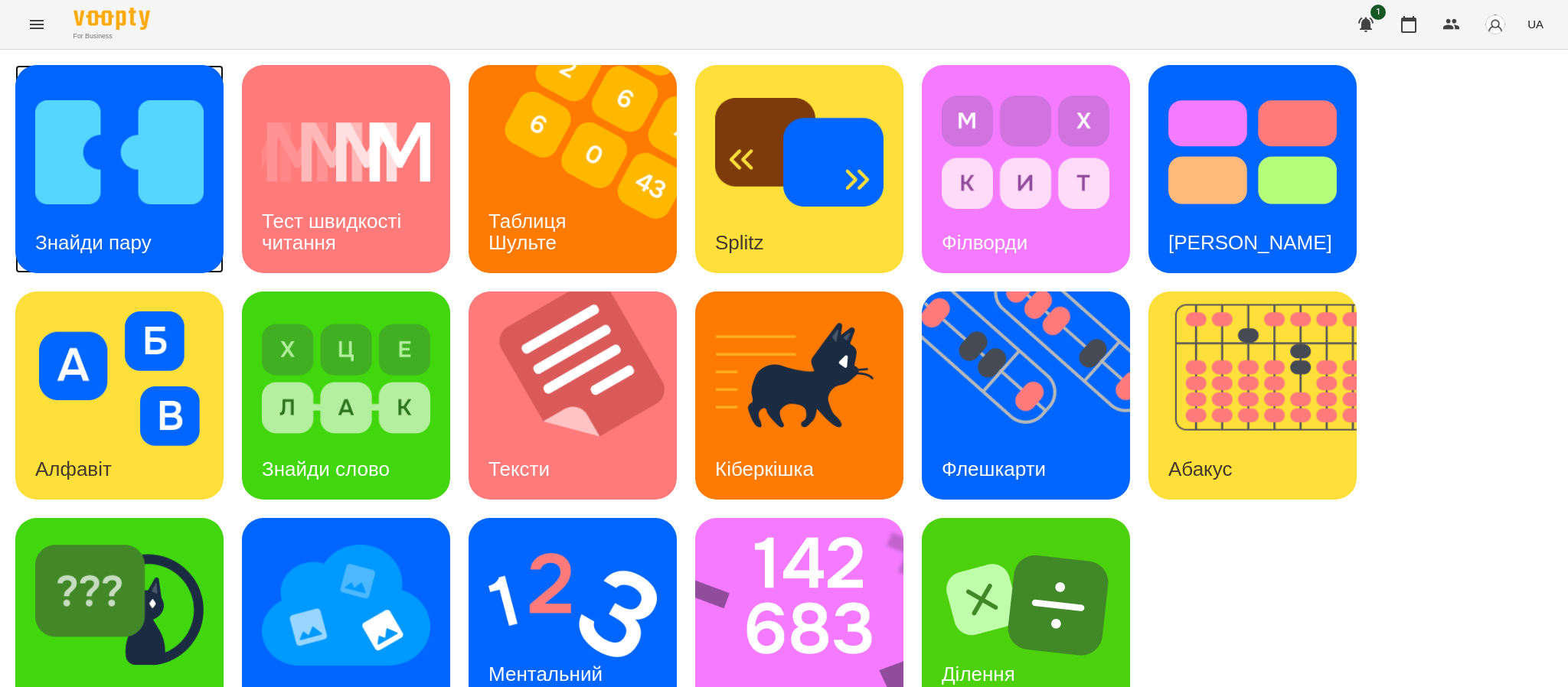
click at [120, 218] on div "Знайди пару" at bounding box center [93, 243] width 156 height 61
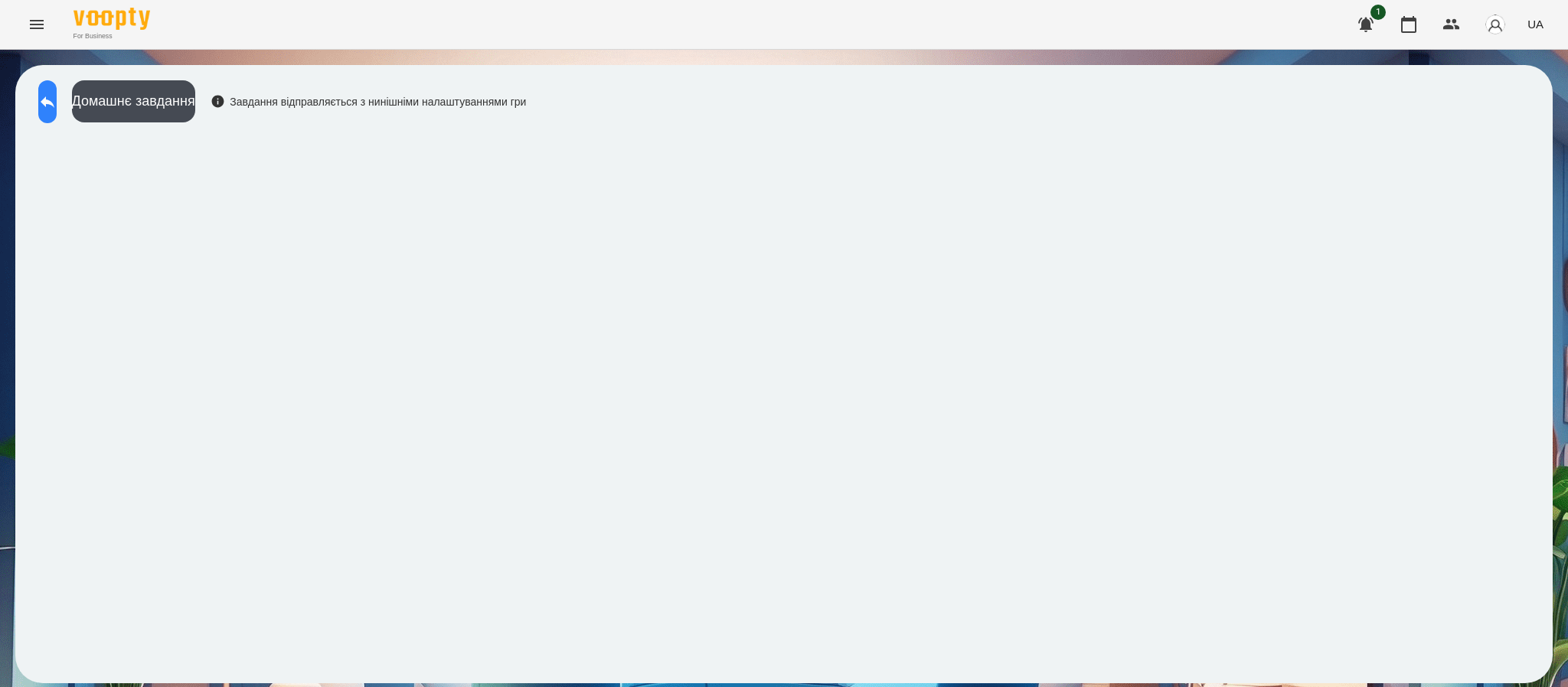
click at [54, 101] on icon at bounding box center [47, 102] width 14 height 11
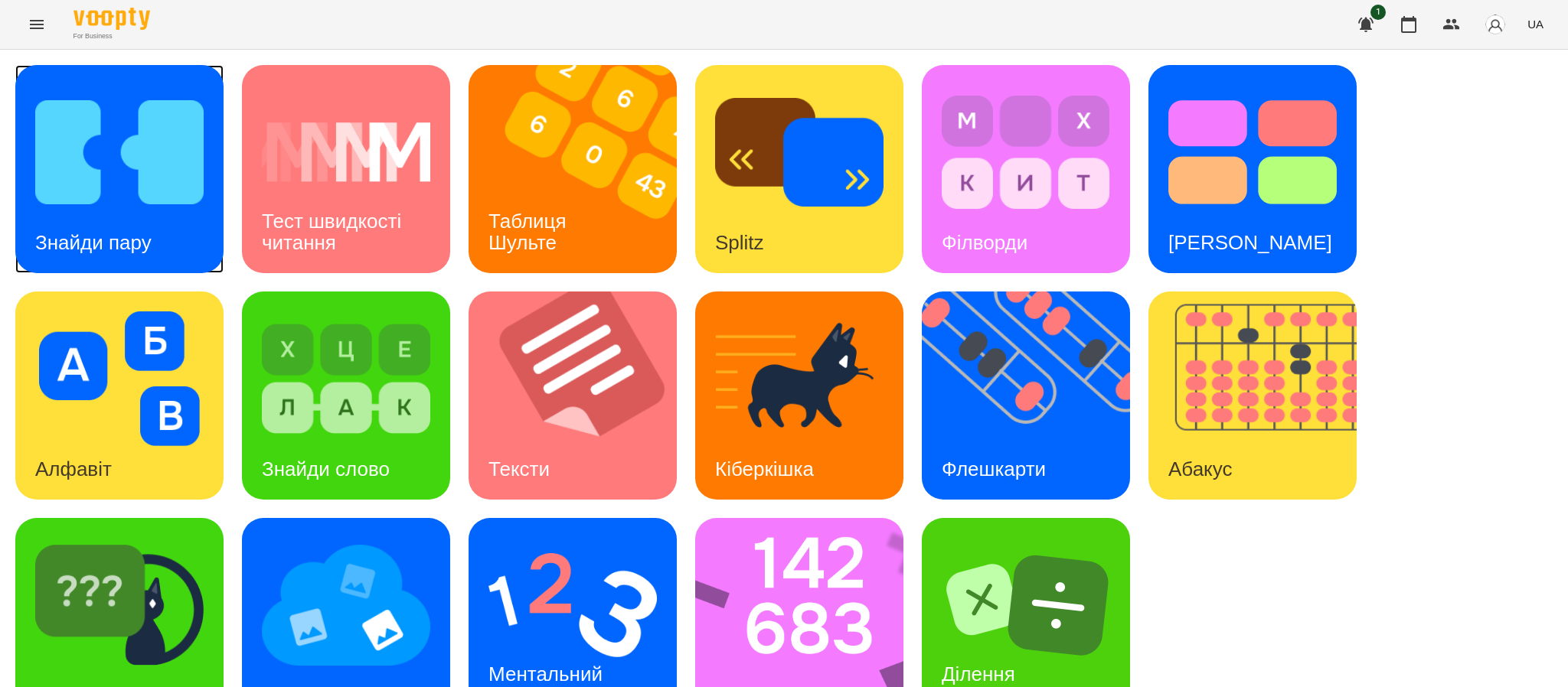
click at [144, 209] on img at bounding box center [119, 152] width 169 height 134
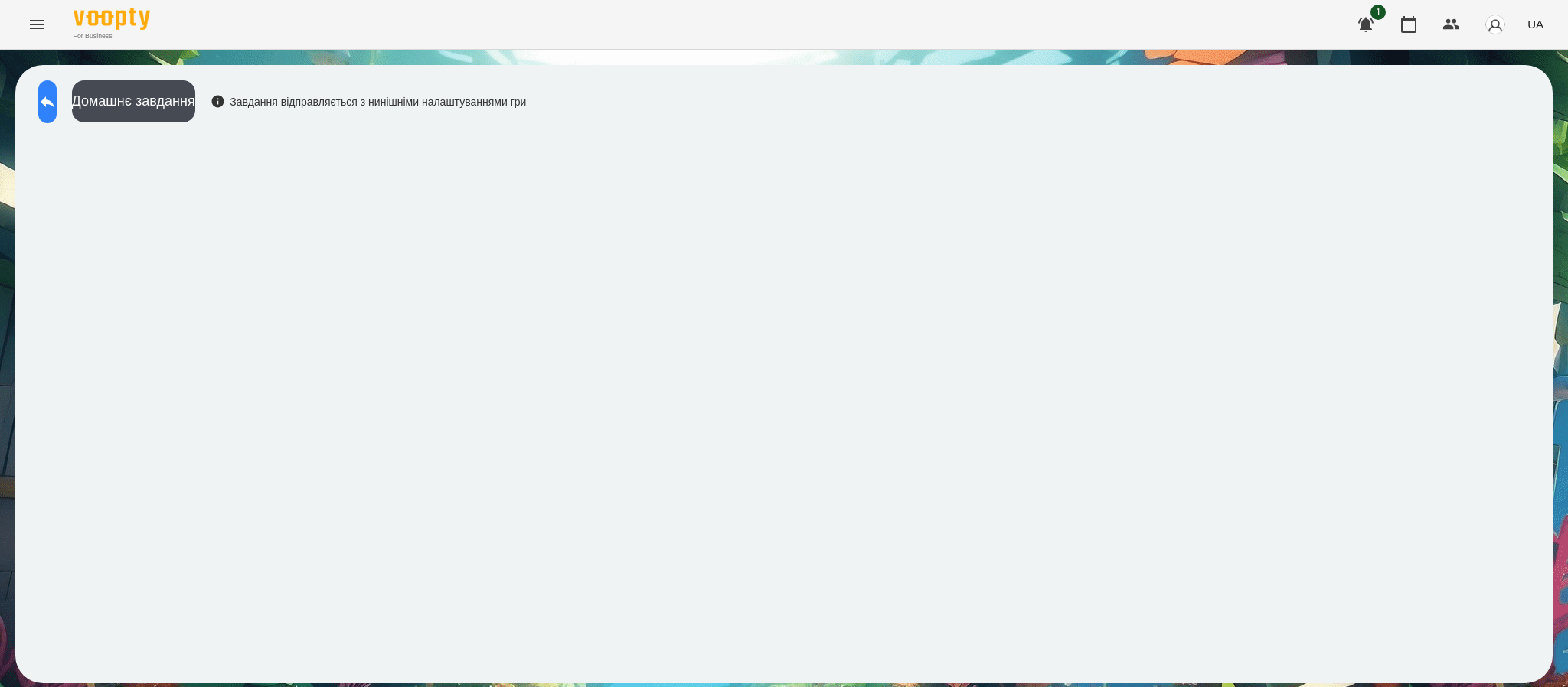
click at [57, 106] on icon at bounding box center [47, 102] width 18 height 18
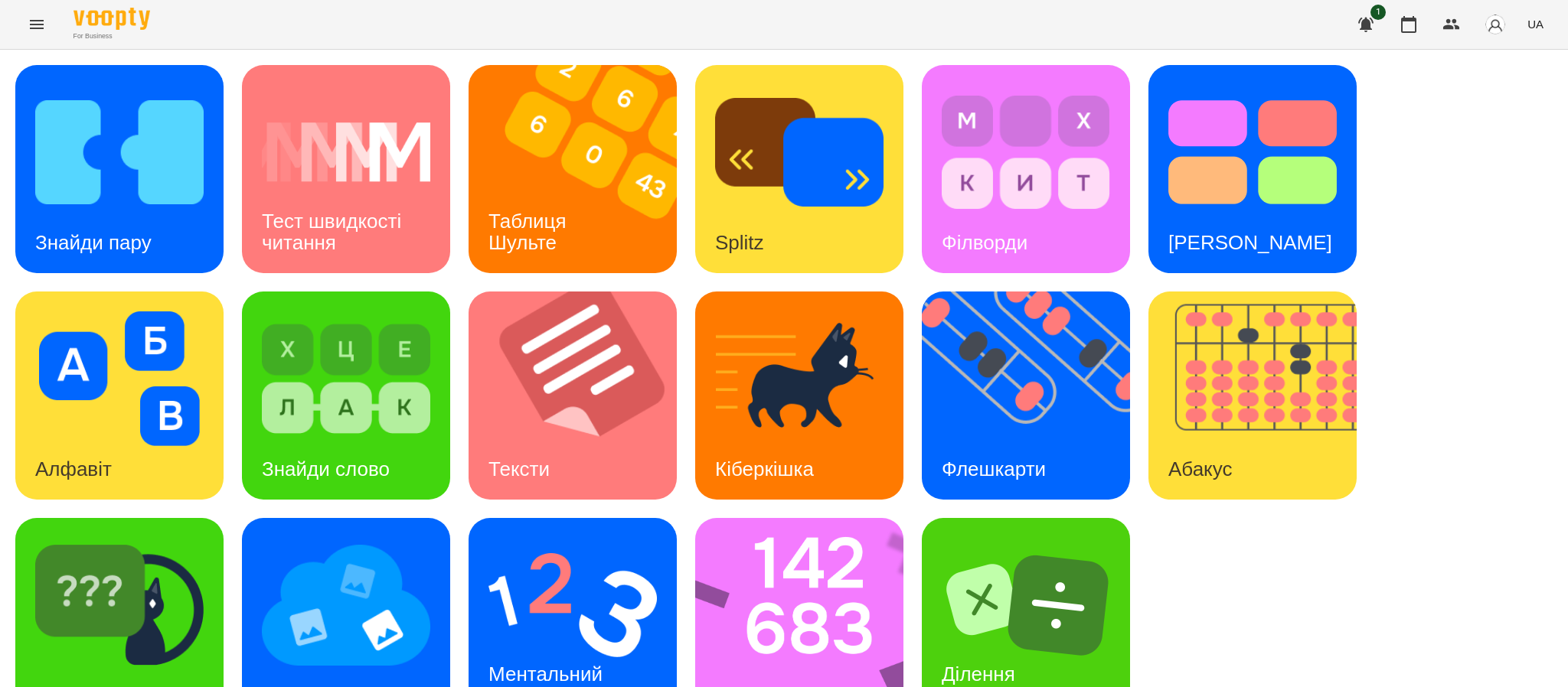
drag, startPoint x: 438, startPoint y: 685, endPoint x: 1206, endPoint y: 561, distance: 777.9
click at [1206, 561] on div "Знайди пару Тест швидкості читання Таблиця [PERSON_NAME] Splitz Філворди Тест С…" at bounding box center [784, 395] width 1538 height 661
click at [988, 400] on img at bounding box center [1035, 396] width 227 height 208
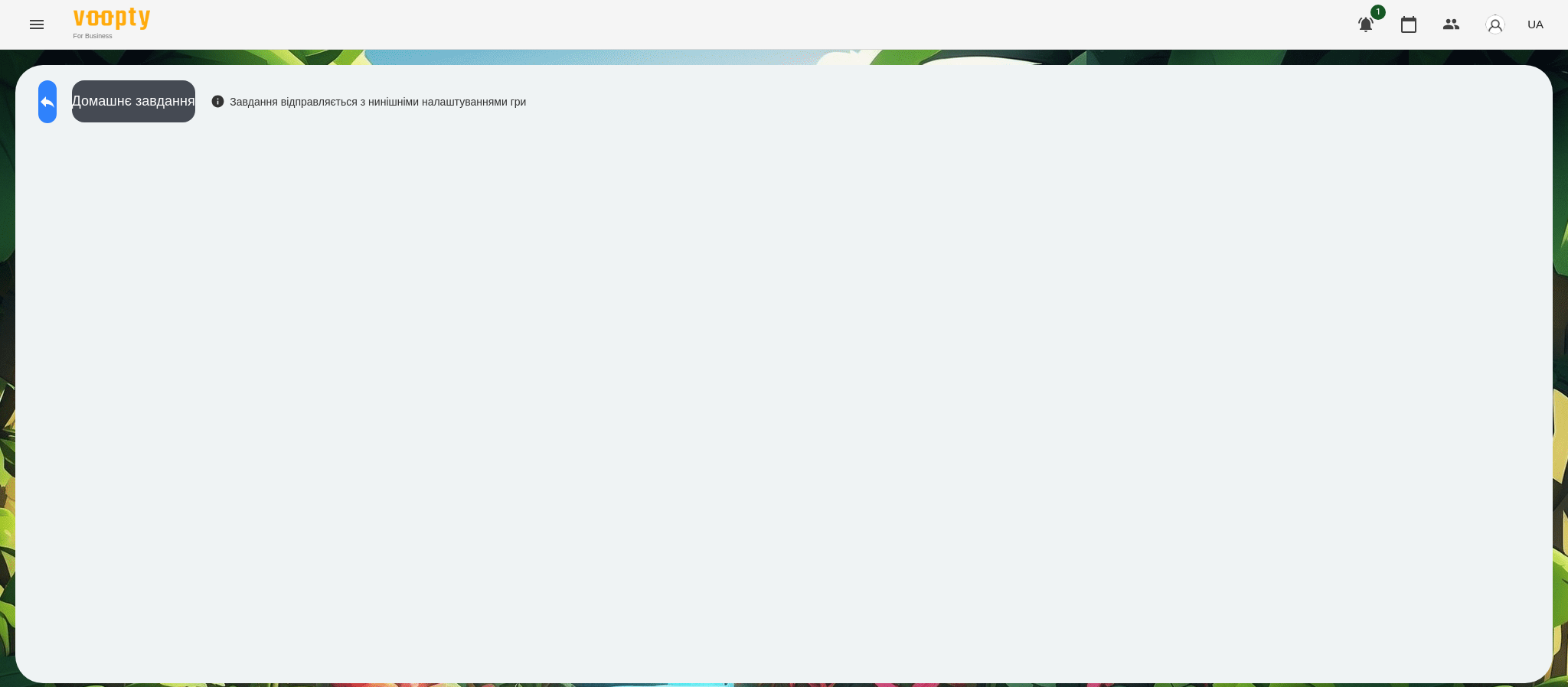
click at [57, 106] on icon at bounding box center [47, 102] width 18 height 18
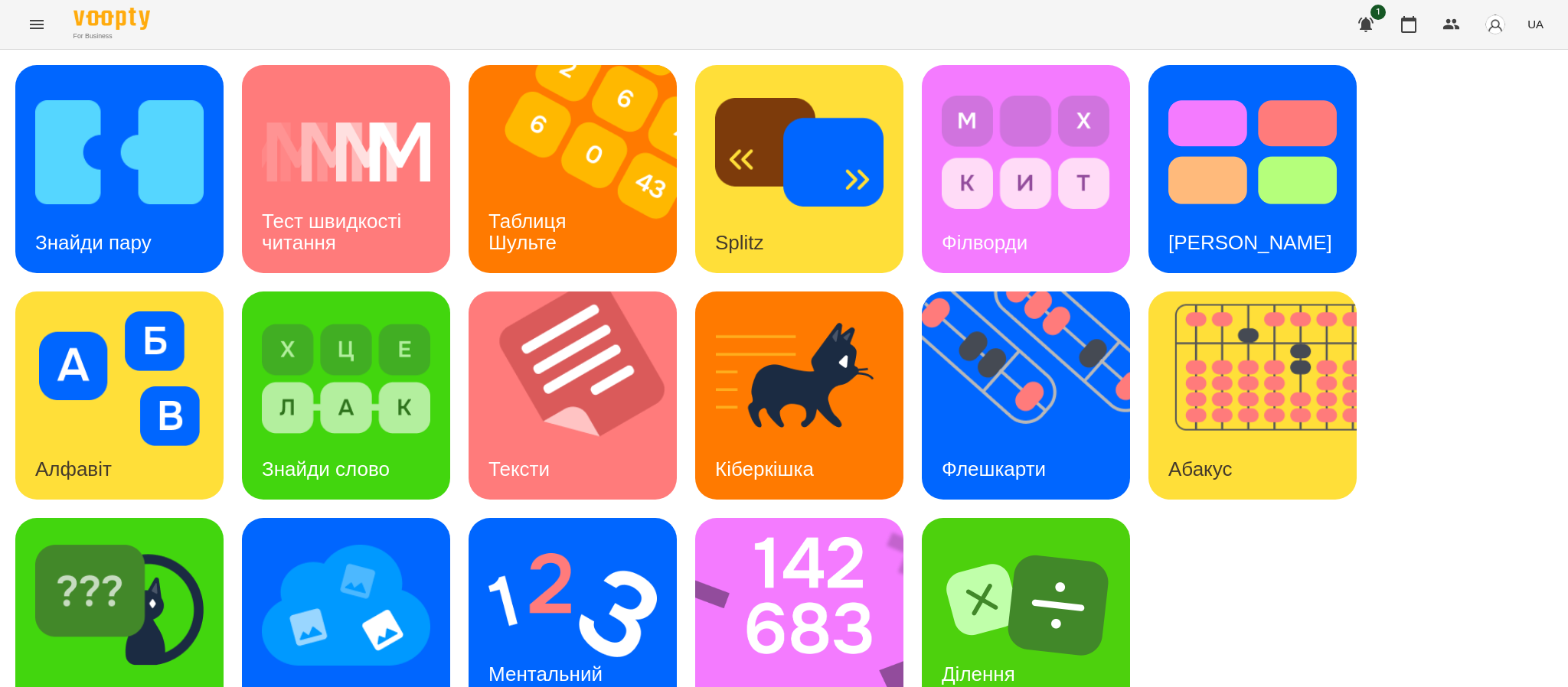
scroll to position [54, 0]
click at [373, 574] on img at bounding box center [346, 605] width 169 height 134
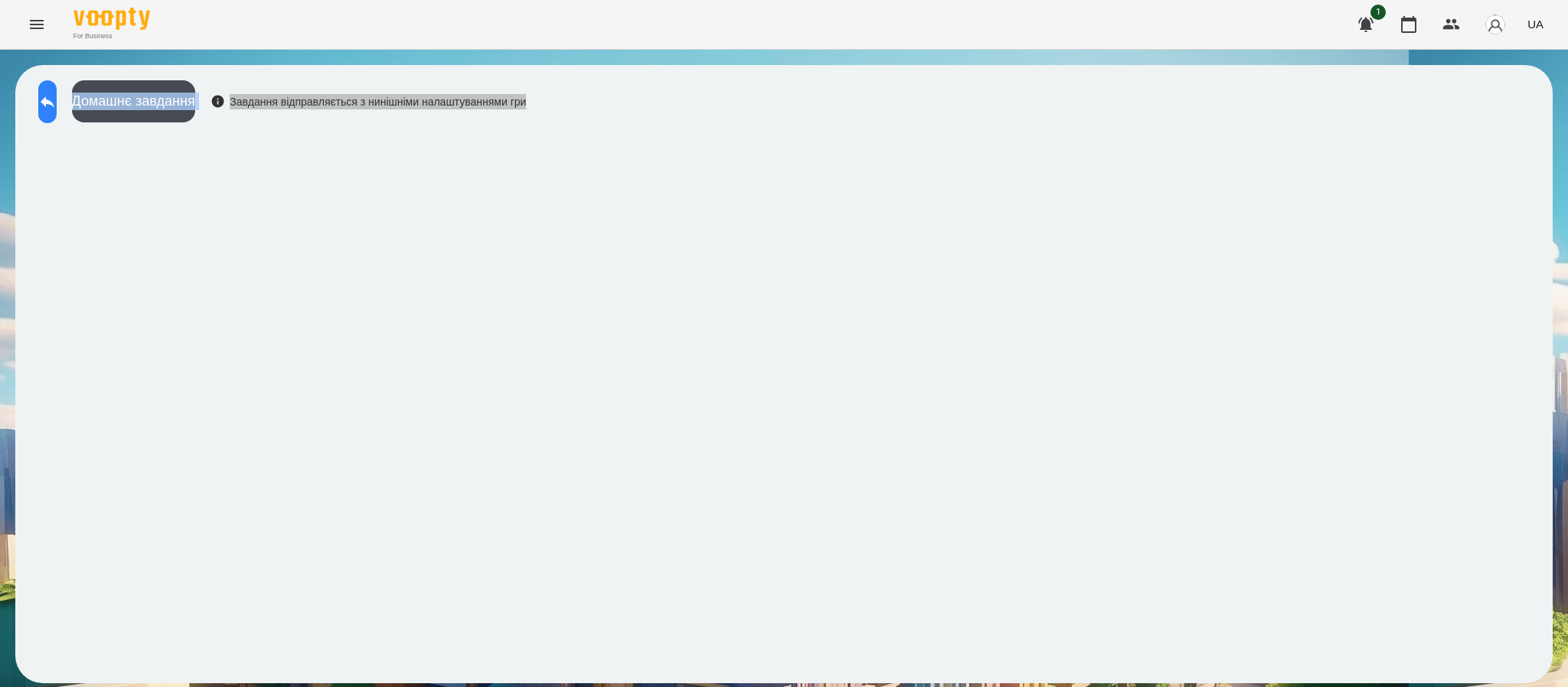
click at [57, 90] on button at bounding box center [47, 102] width 18 height 43
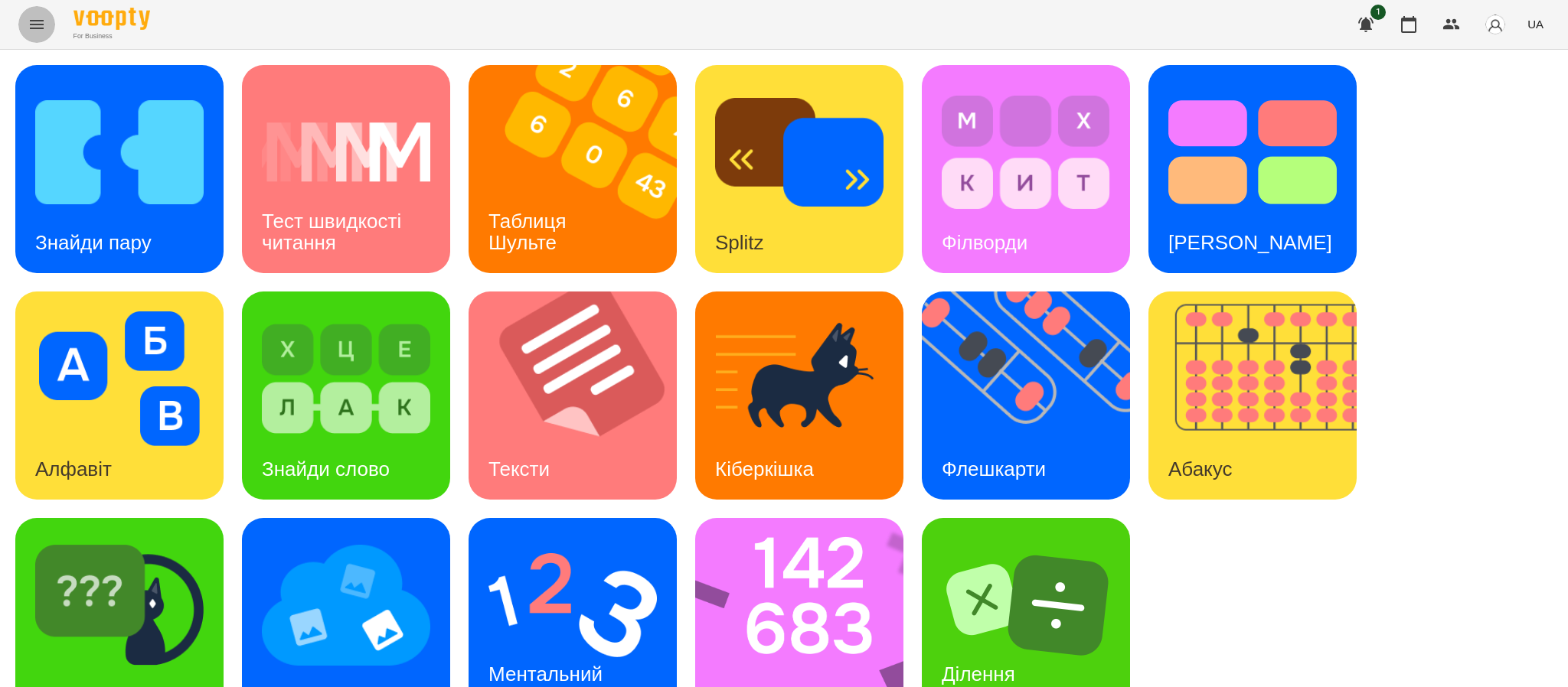
click at [32, 18] on icon "Menu" at bounding box center [36, 24] width 18 height 18
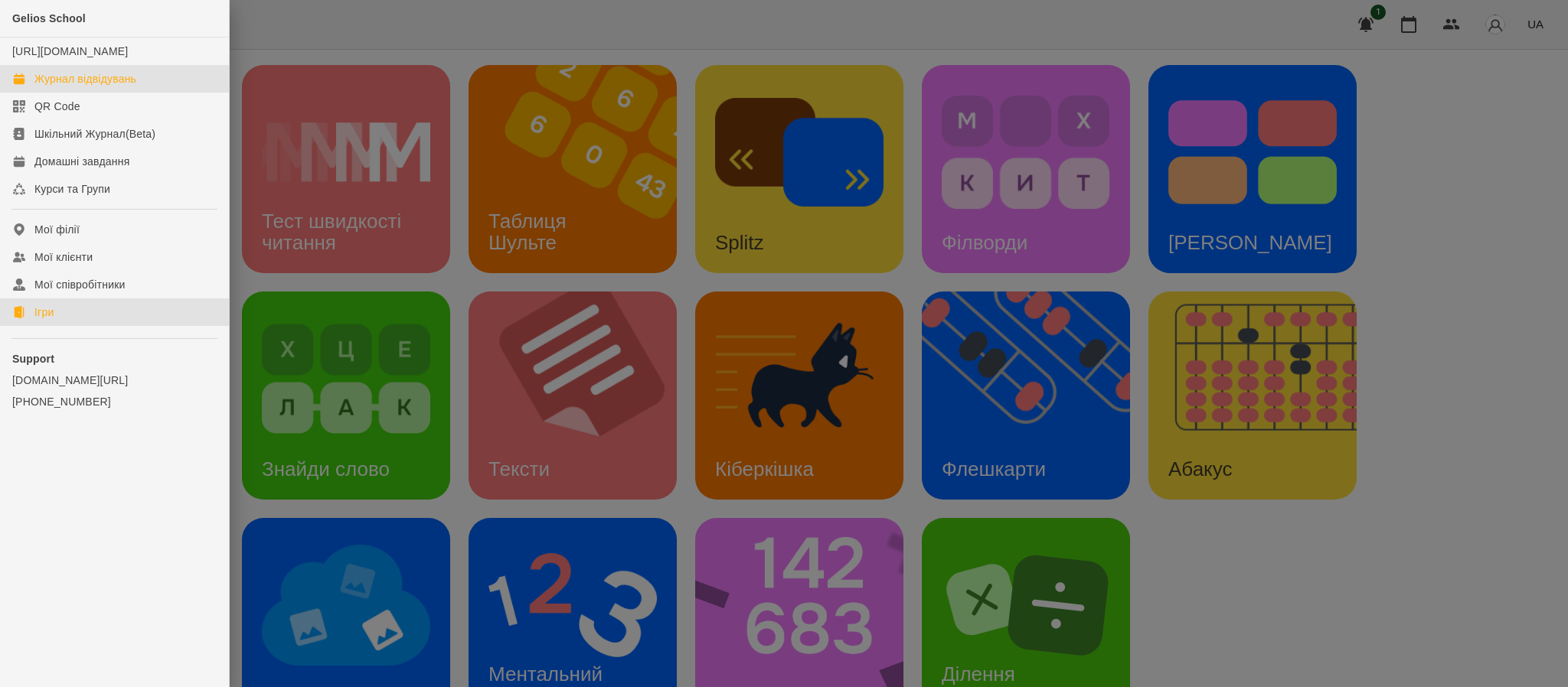
click at [91, 86] on div "Журнал відвідувань" at bounding box center [85, 78] width 102 height 15
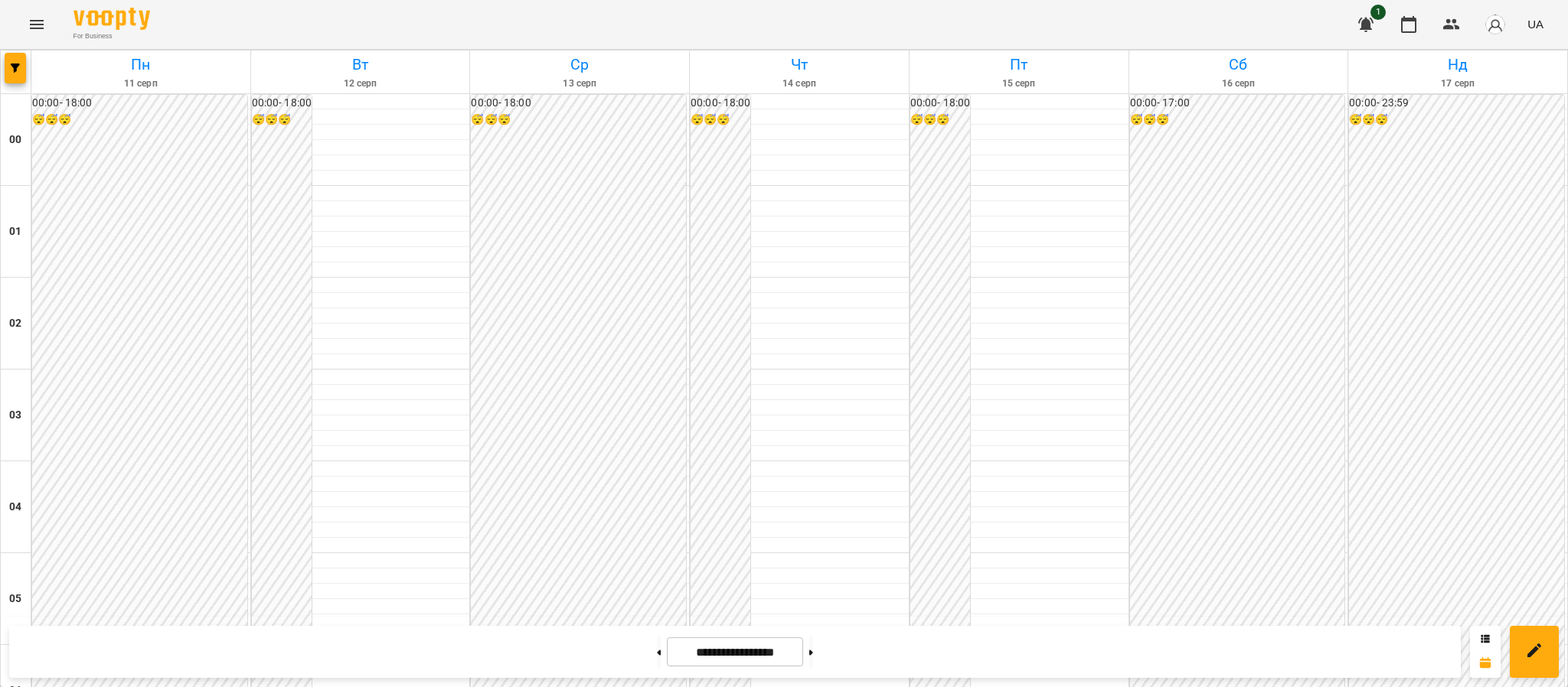
scroll to position [1662, 0]
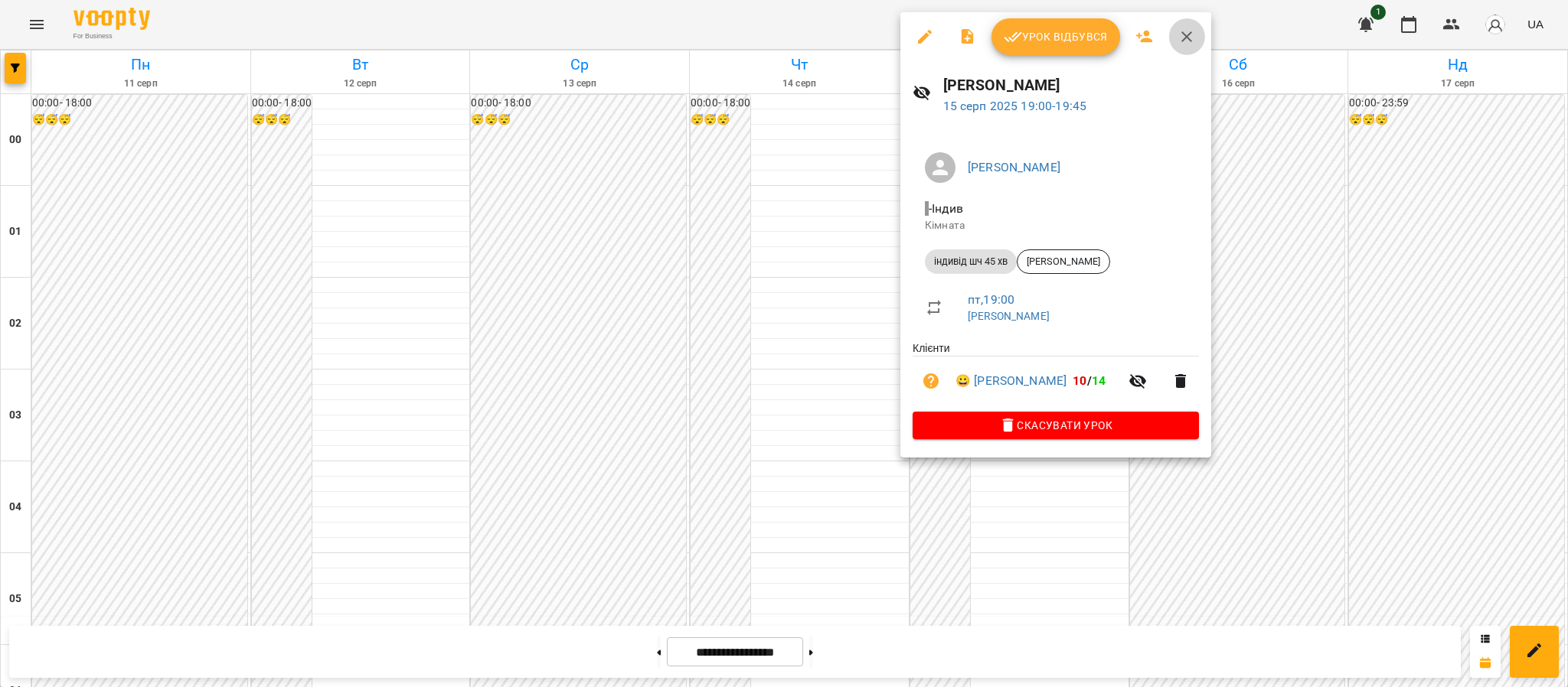
click at [1186, 35] on icon "button" at bounding box center [1186, 36] width 10 height 10
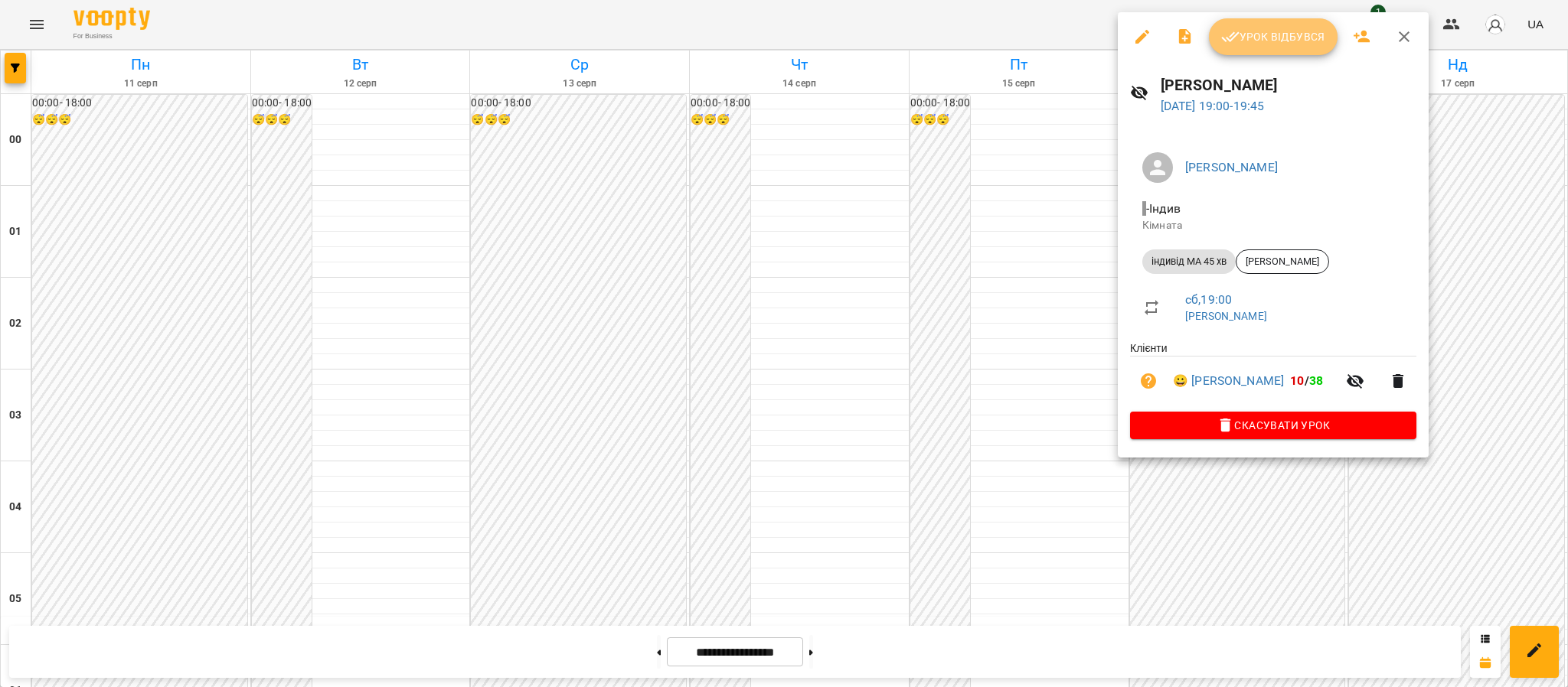
click at [1267, 46] on button "Урок відбувся" at bounding box center [1273, 37] width 129 height 37
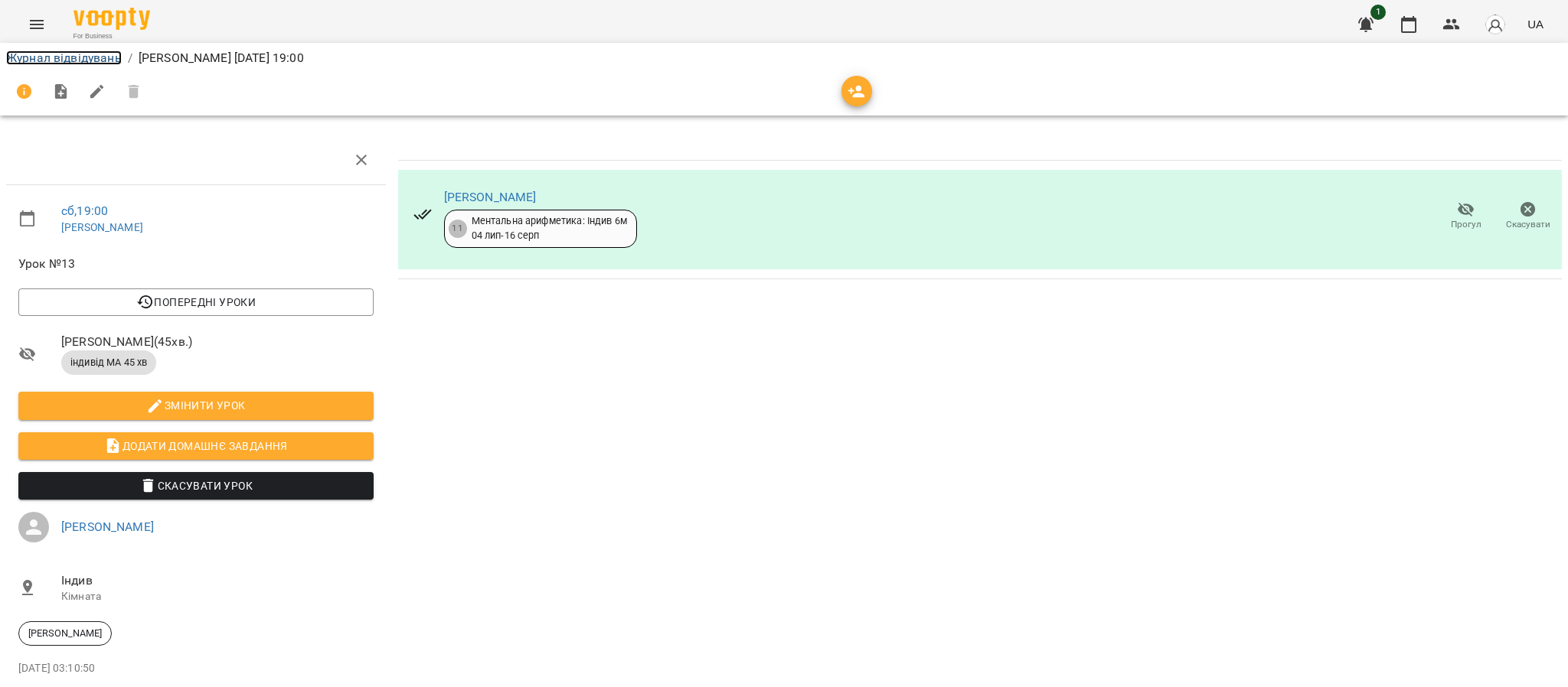
click at [104, 57] on link "Журнал відвідувань" at bounding box center [64, 58] width 116 height 14
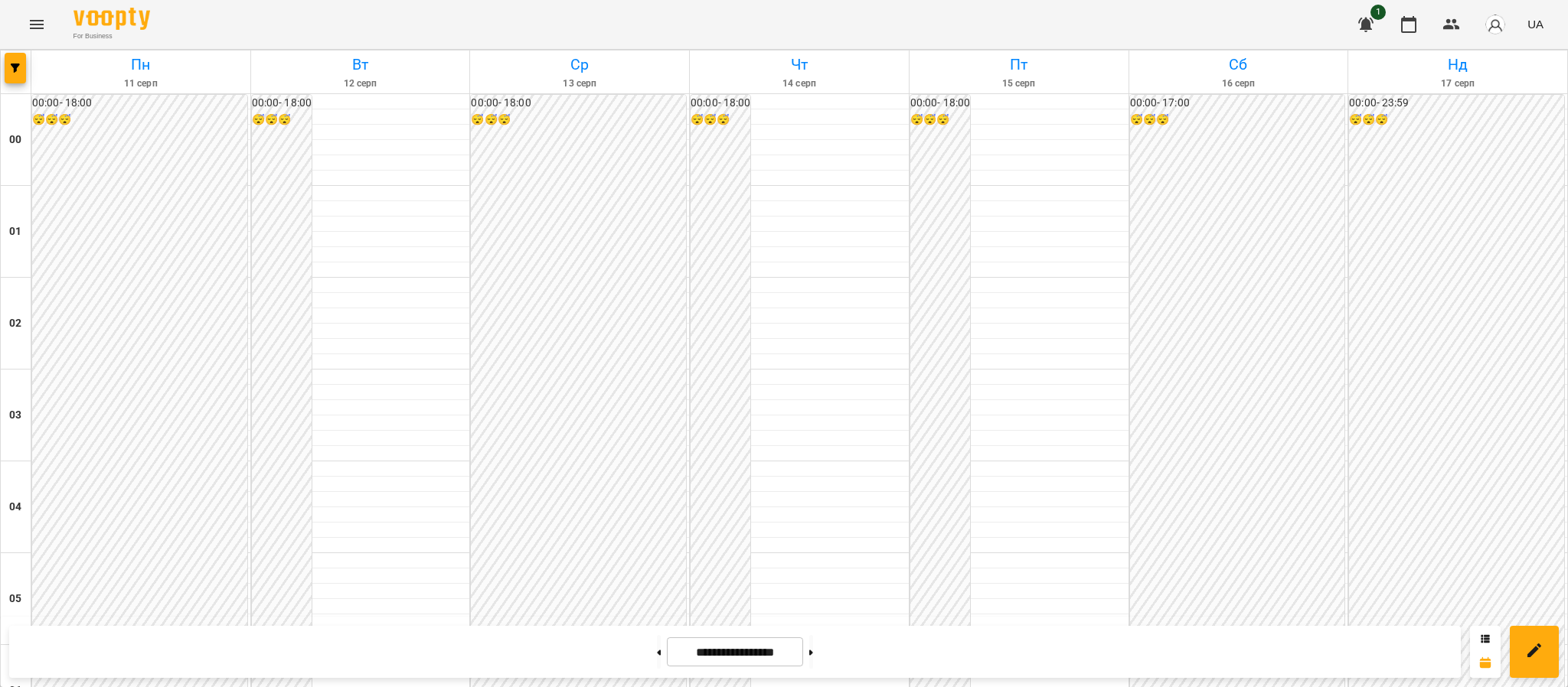
scroll to position [1653, 0]
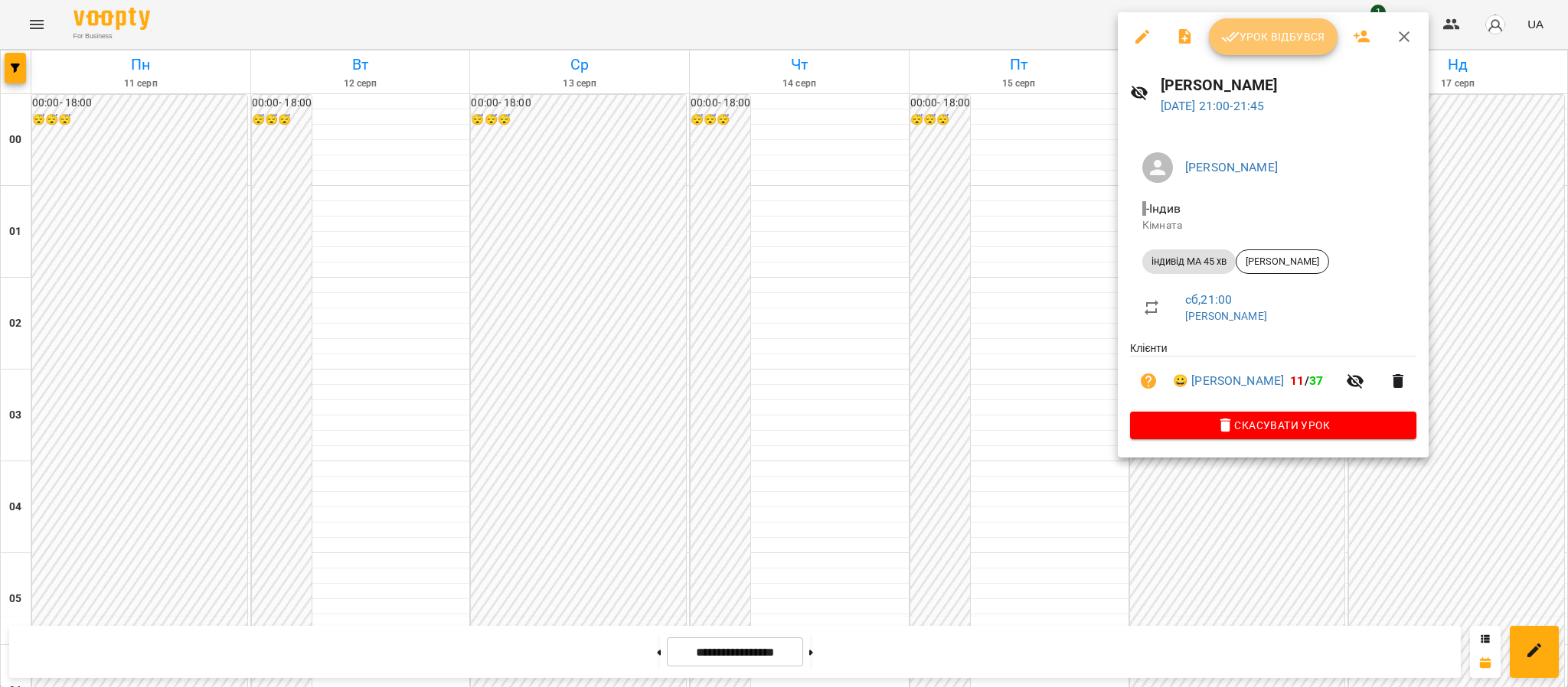
click at [1306, 28] on span "Урок відбувся" at bounding box center [1274, 36] width 104 height 18
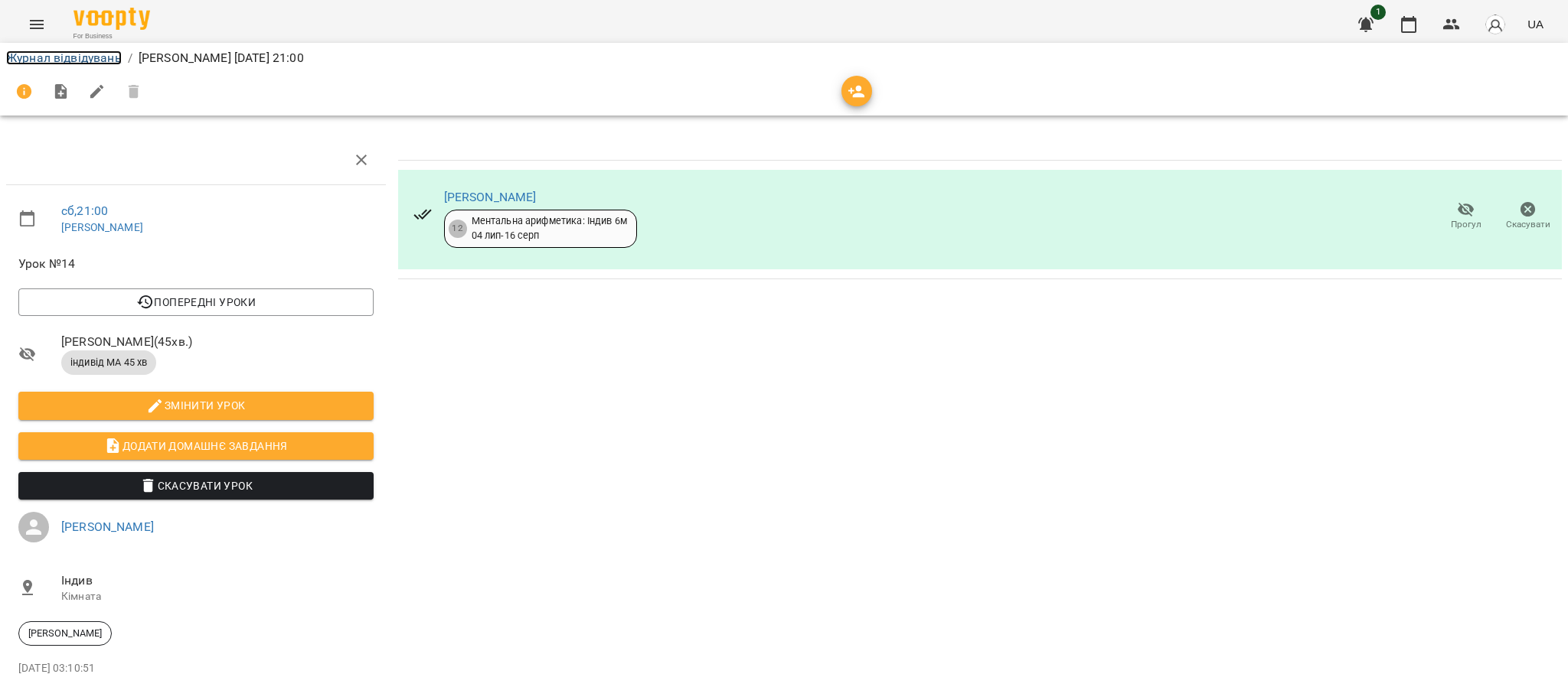
click at [89, 52] on link "Журнал відвідувань" at bounding box center [64, 58] width 116 height 14
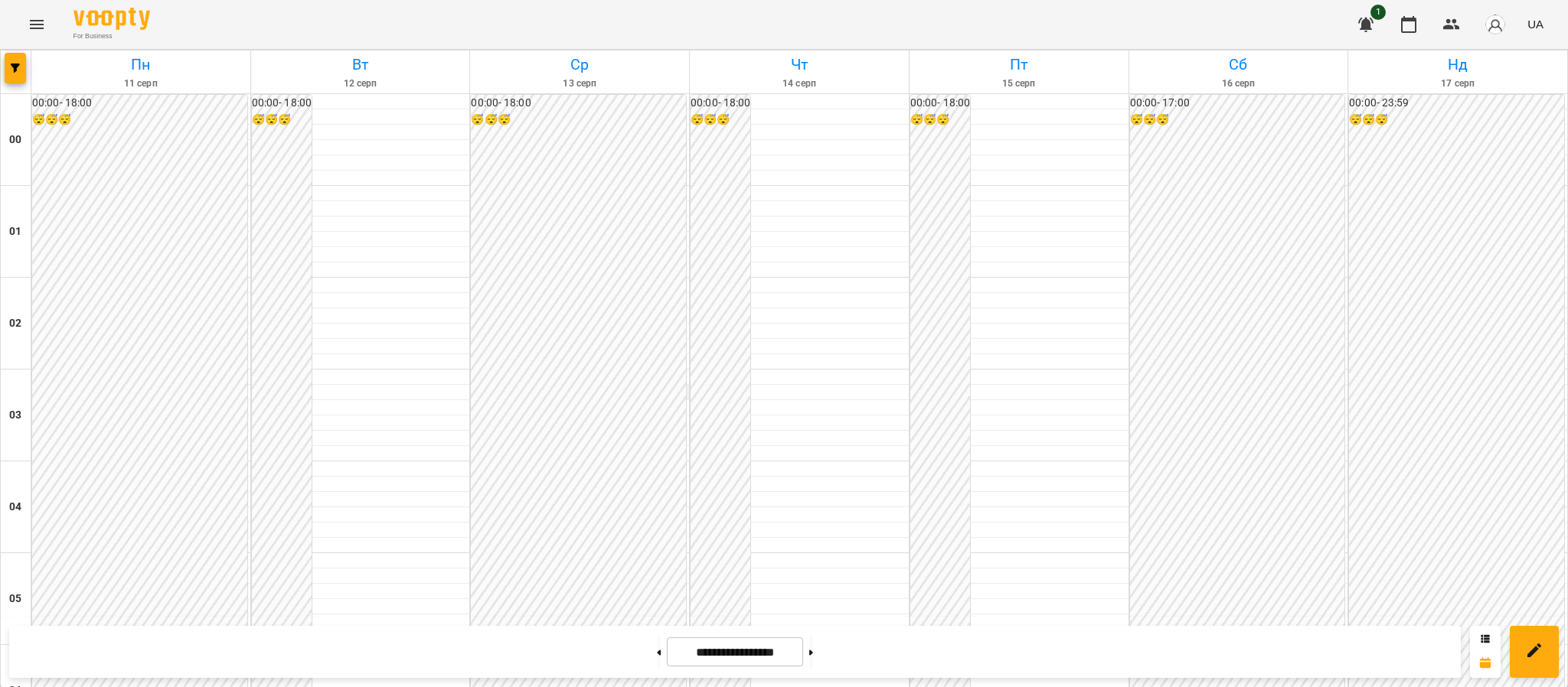
scroll to position [1588, 0]
